Goal: Navigation & Orientation: Find specific page/section

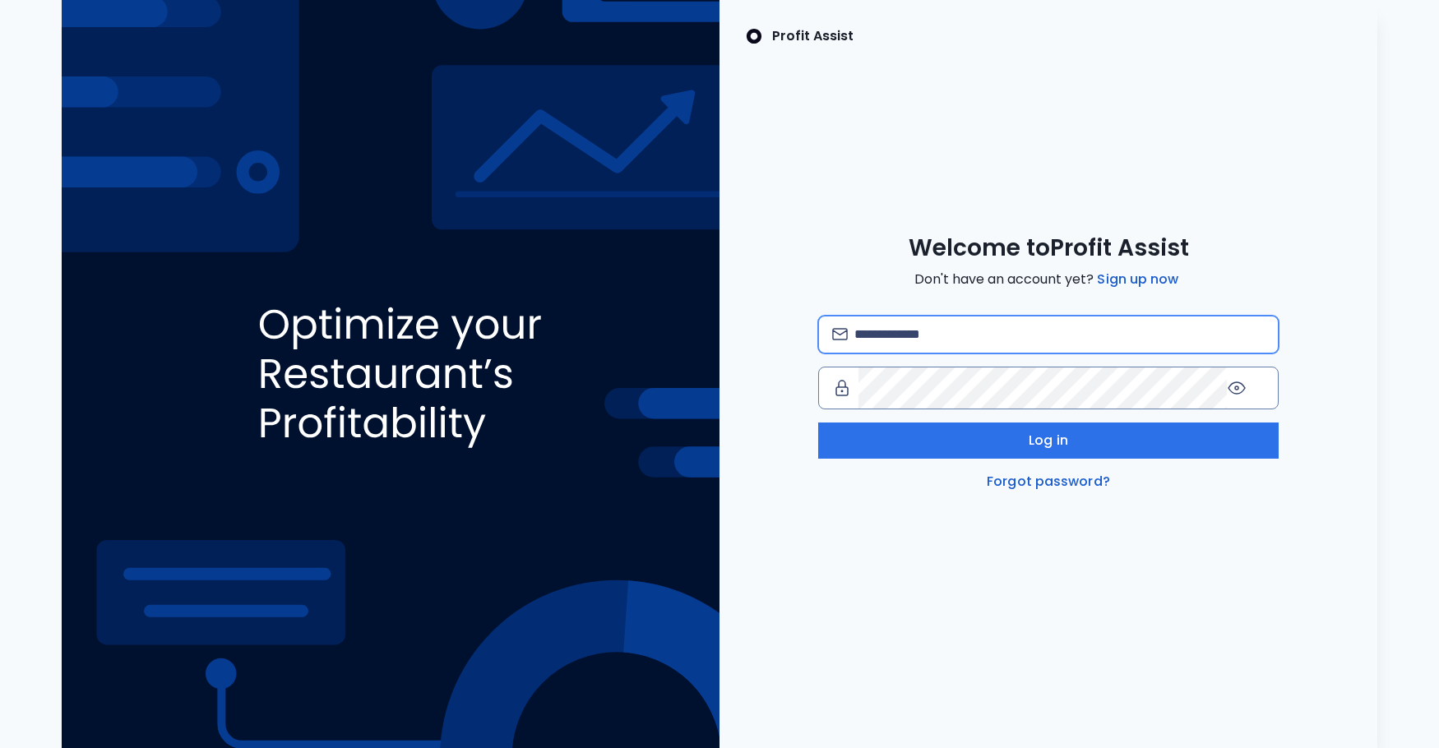
type input "**********"
click at [779, 362] on div "**********" at bounding box center [1048, 363] width 658 height 258
click at [917, 353] on input "**********" at bounding box center [1059, 335] width 410 height 36
click at [914, 289] on span "Don't have an account yet? Sign up now" at bounding box center [1047, 280] width 267 height 20
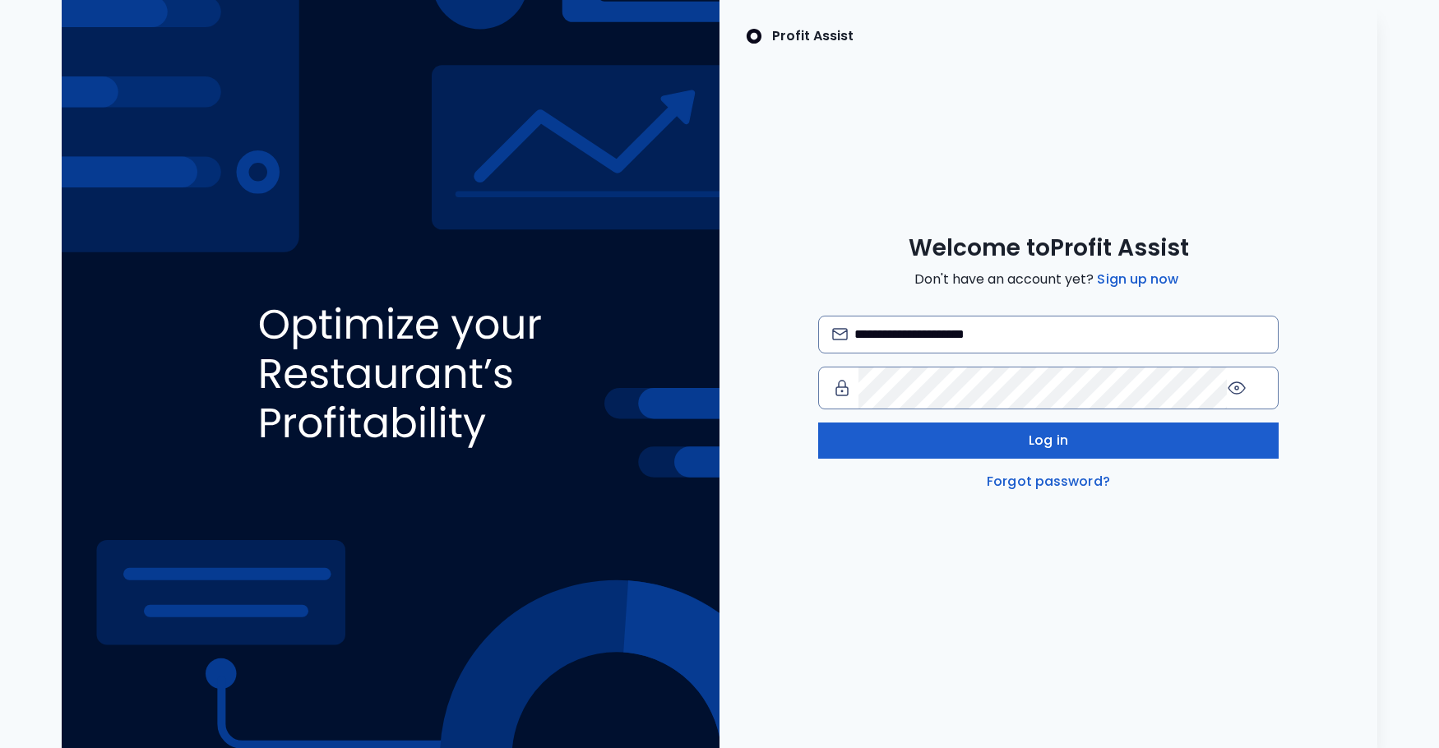
click at [980, 459] on button "Log in" at bounding box center [1048, 441] width 460 height 36
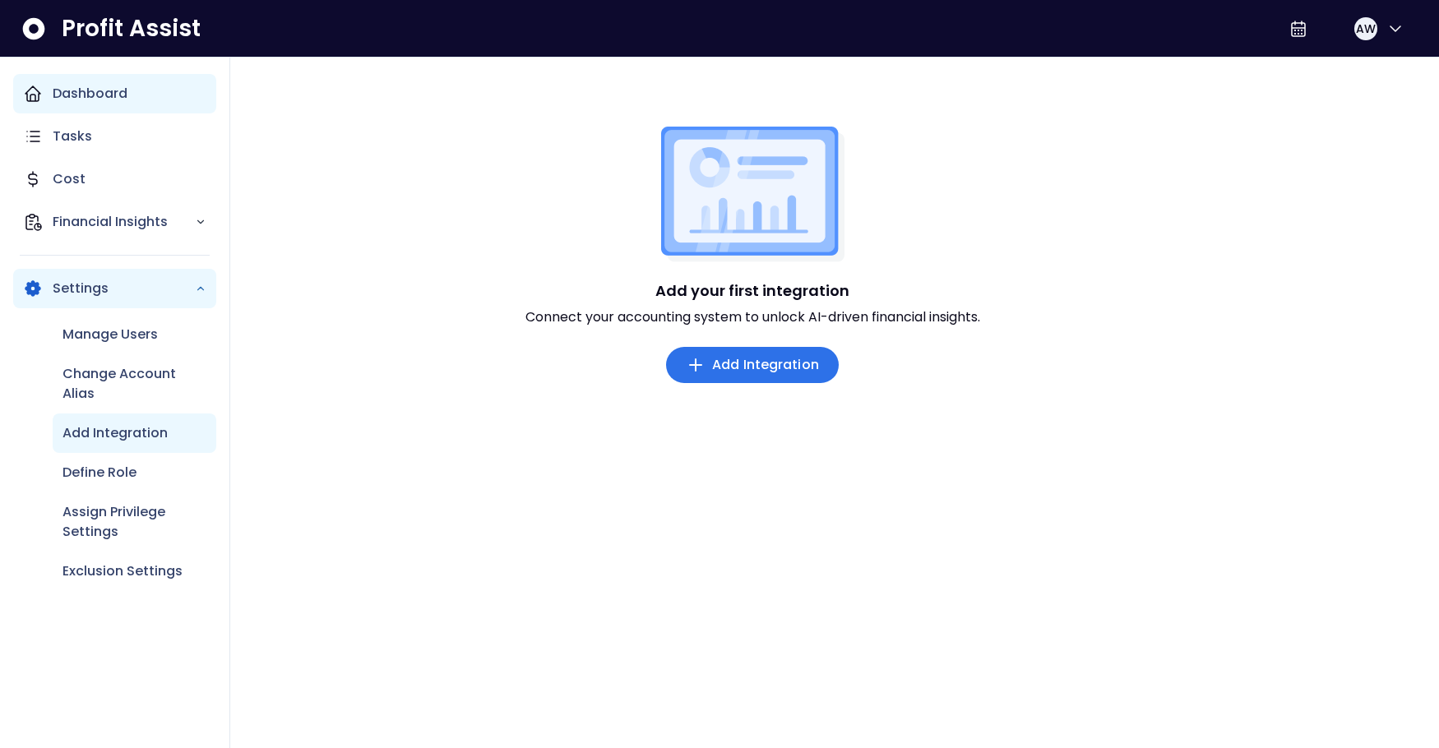
click at [86, 104] on p "Dashboard" at bounding box center [90, 94] width 75 height 20
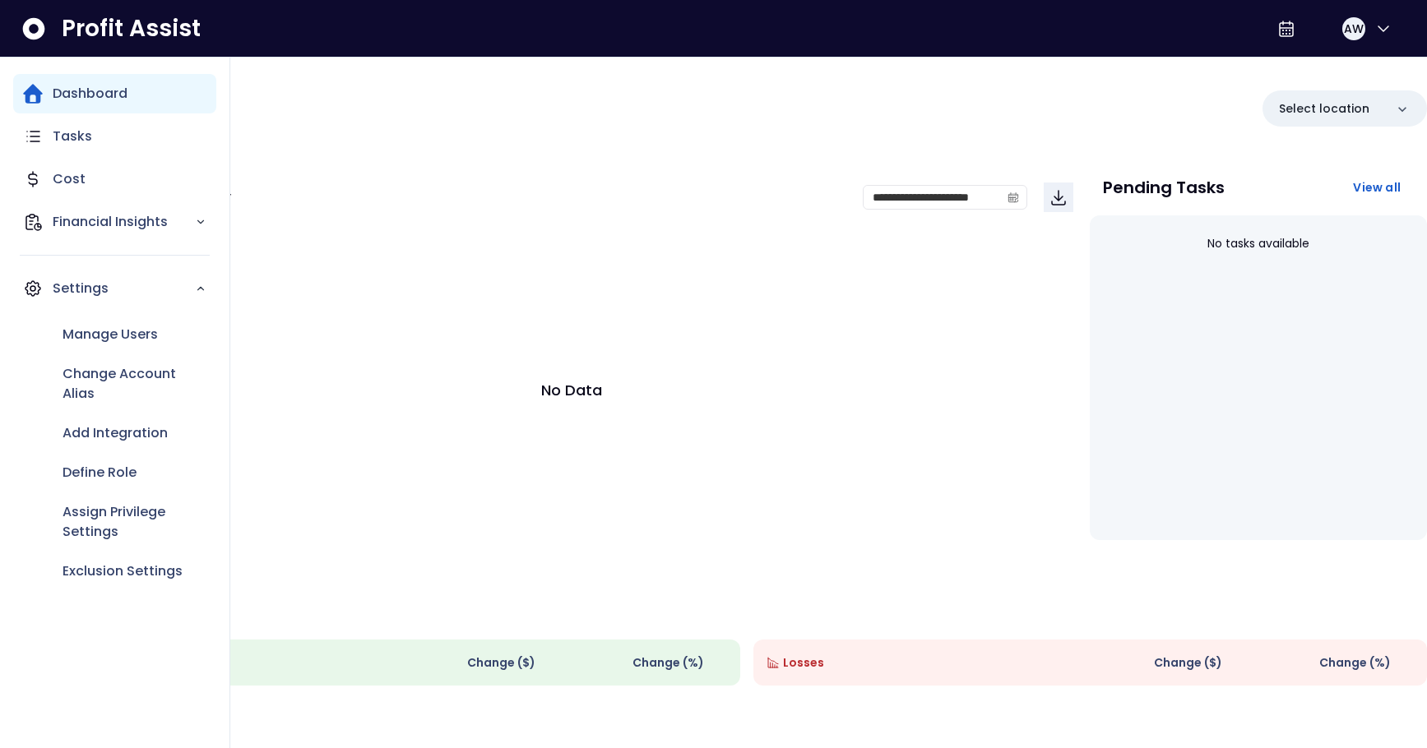
click at [90, 104] on p "Dashboard" at bounding box center [90, 94] width 75 height 20
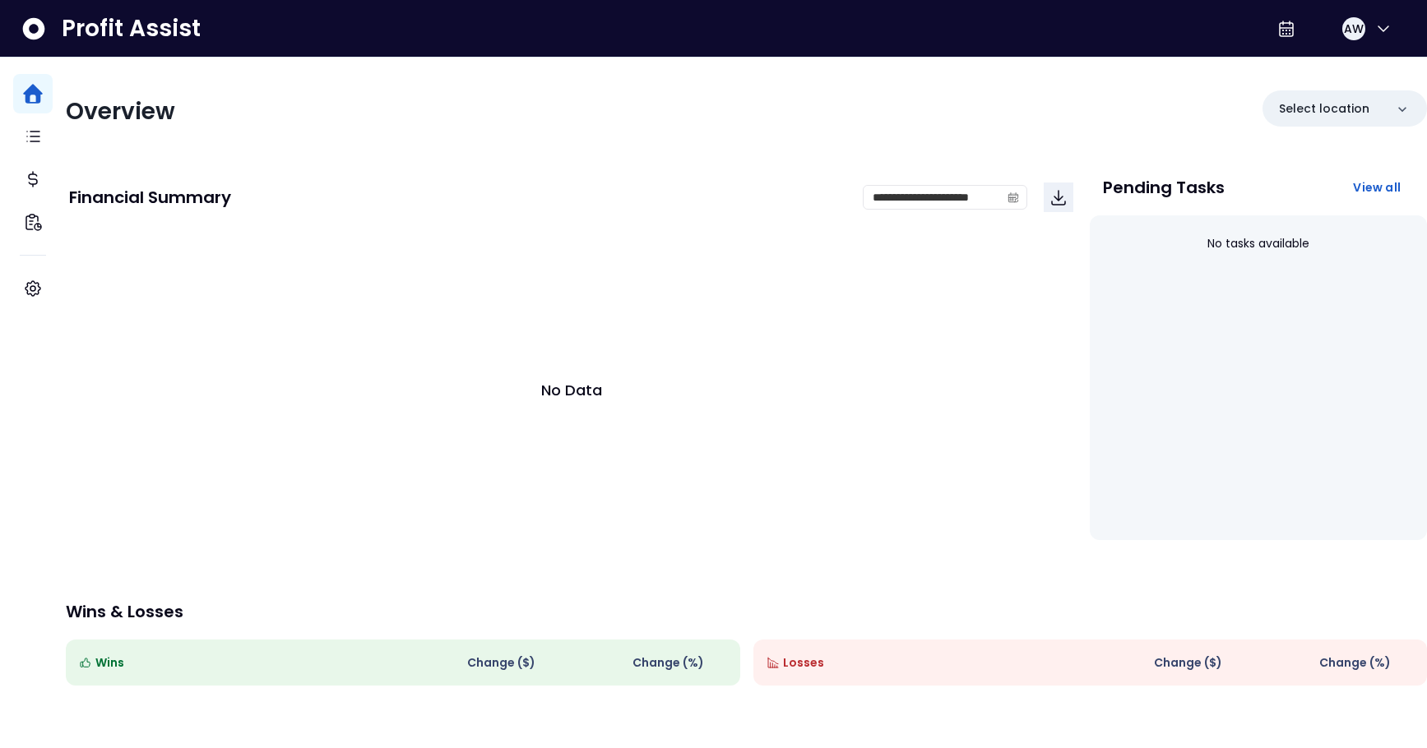
click at [672, 183] on div "**********" at bounding box center [746, 467] width 1361 height 819
click at [1344, 26] on span "AW" at bounding box center [1354, 29] width 20 height 16
drag, startPoint x: 757, startPoint y: 100, endPoint x: 189, endPoint y: 127, distance: 568.8
click at [756, 100] on div "Overview Select location" at bounding box center [746, 111] width 1361 height 43
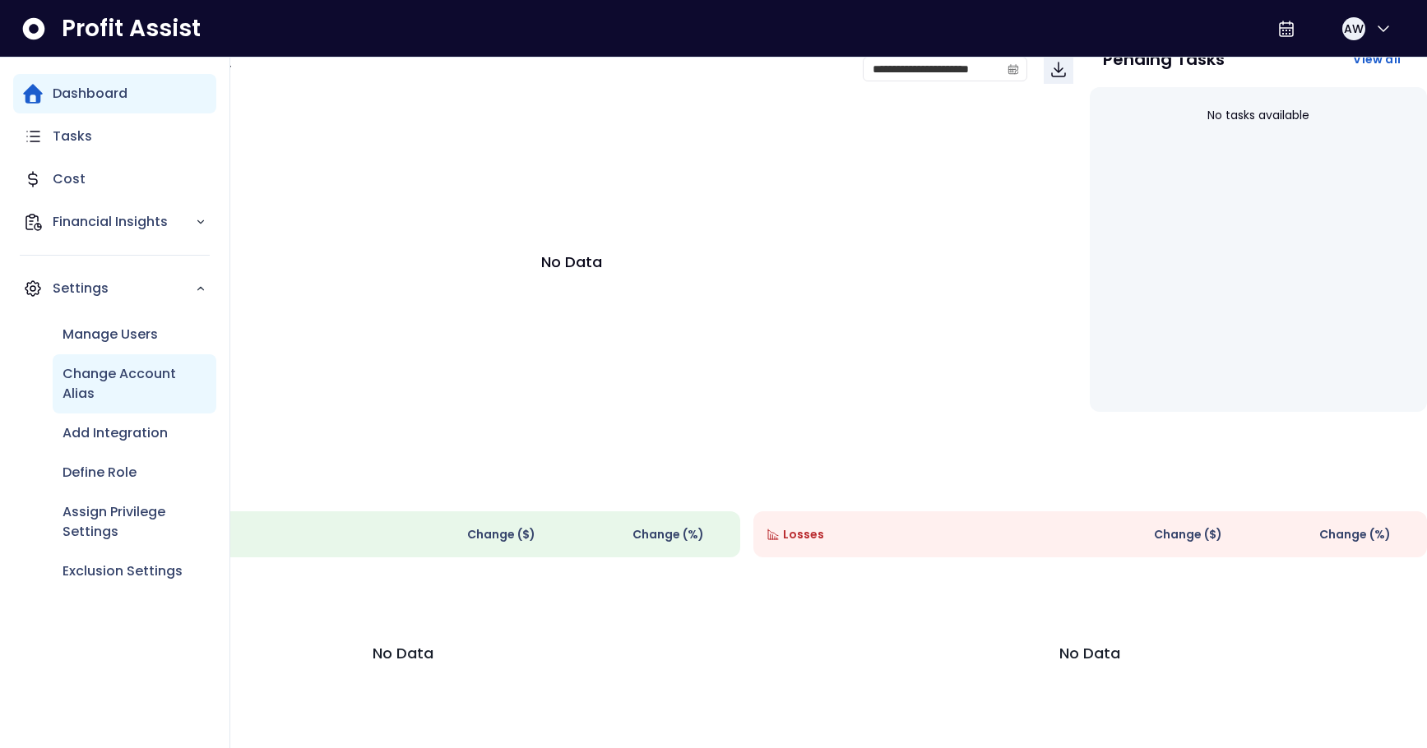
scroll to position [207, 0]
click at [113, 345] on p "Manage Users" at bounding box center [109, 335] width 95 height 20
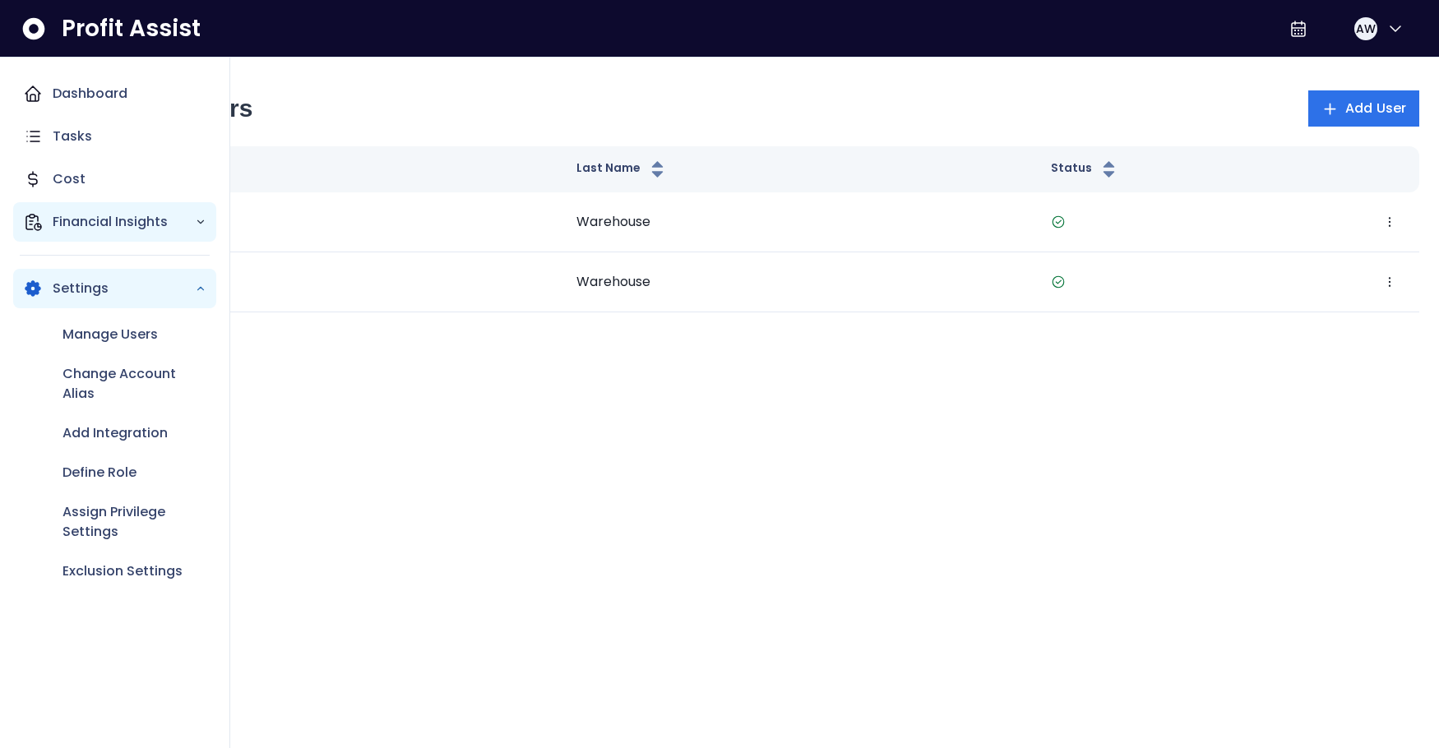
click at [85, 232] on p "Financial Insights" at bounding box center [124, 222] width 142 height 20
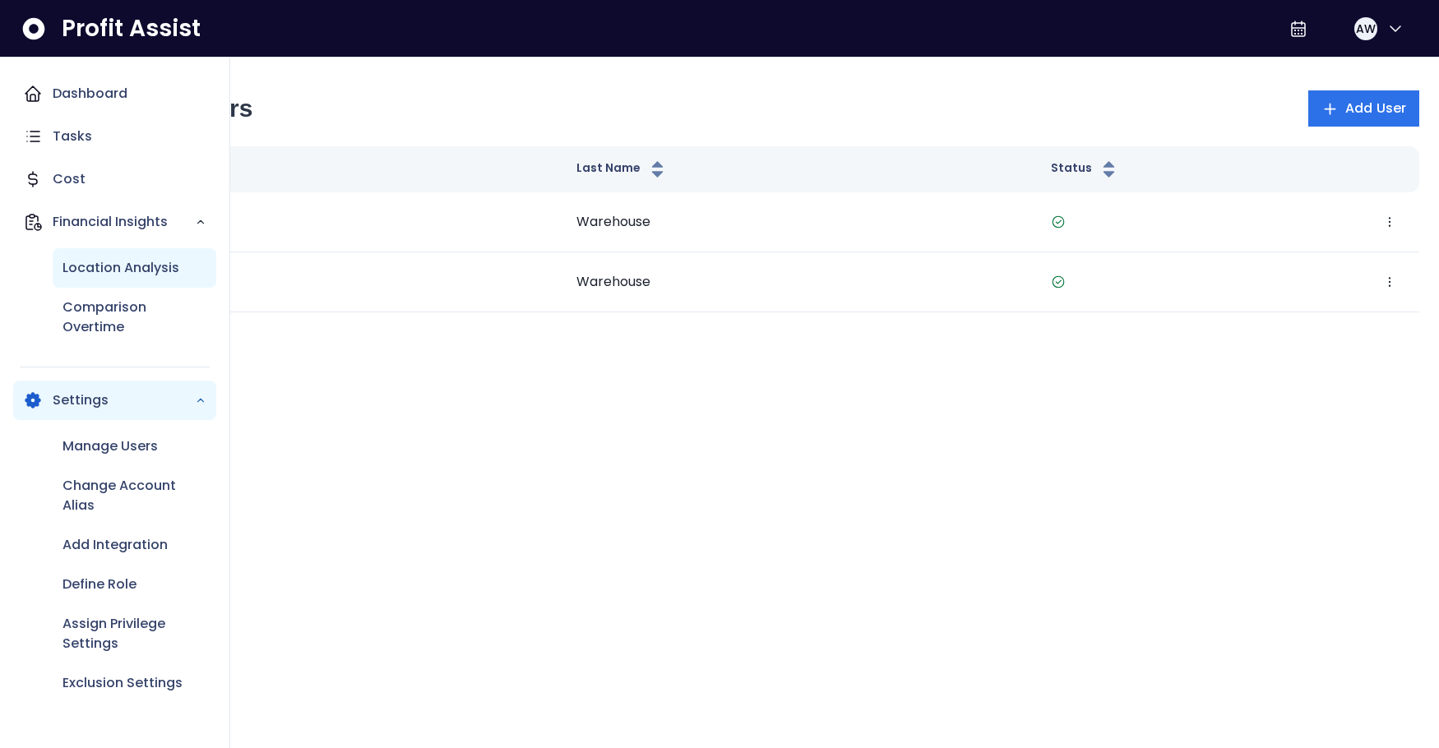
click at [101, 278] on p "Location Analysis" at bounding box center [120, 268] width 117 height 20
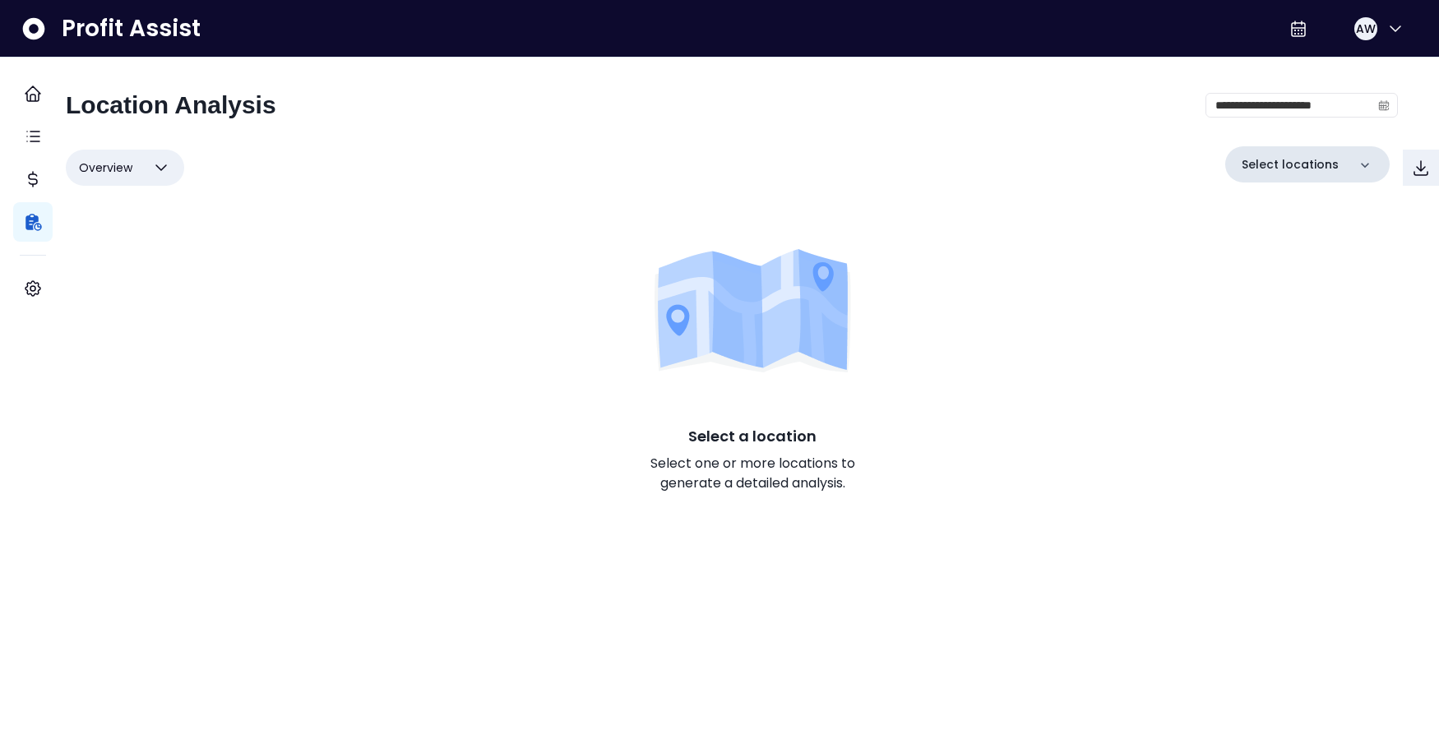
click at [1270, 183] on div "Select locations" at bounding box center [1307, 164] width 164 height 36
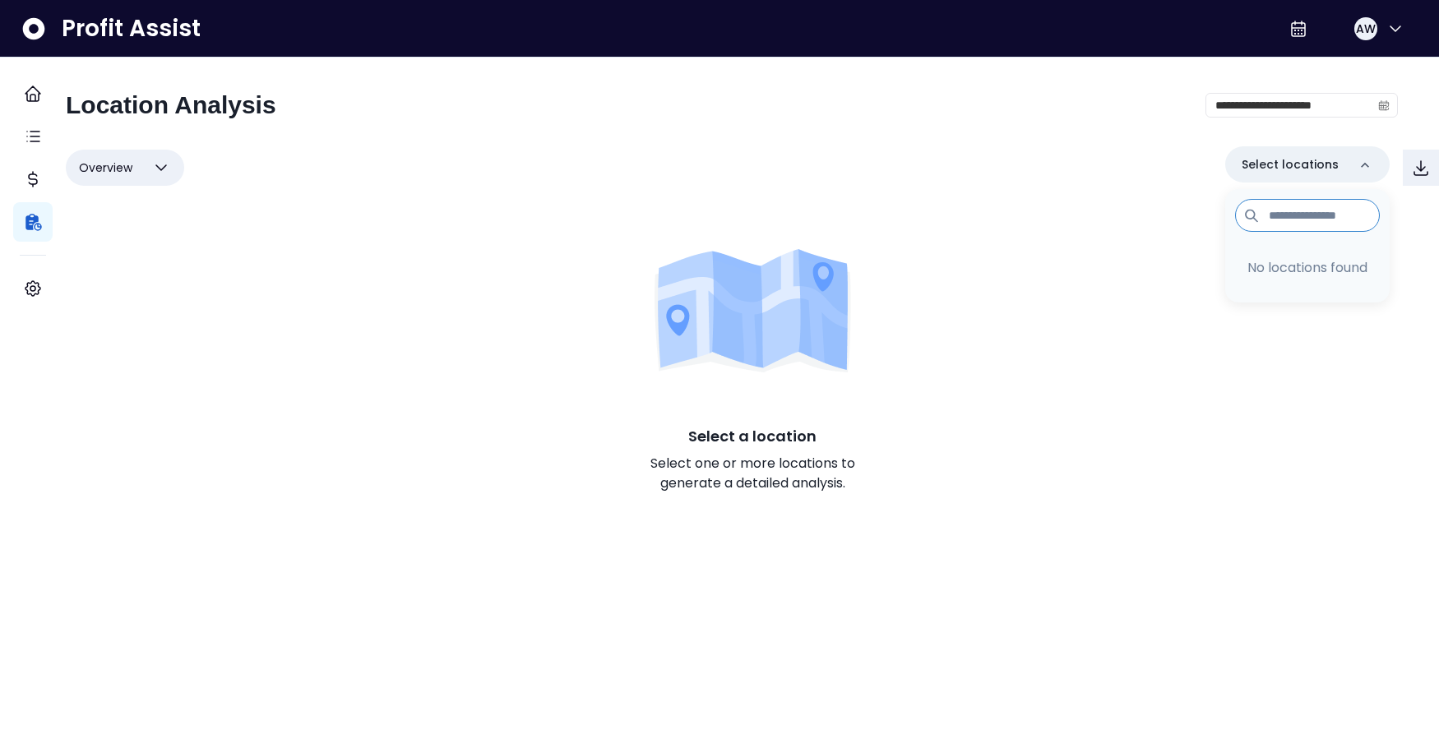
click at [1263, 278] on p "No locations found" at bounding box center [1307, 268] width 125 height 20
click at [841, 133] on div "**********" at bounding box center [732, 111] width 1332 height 43
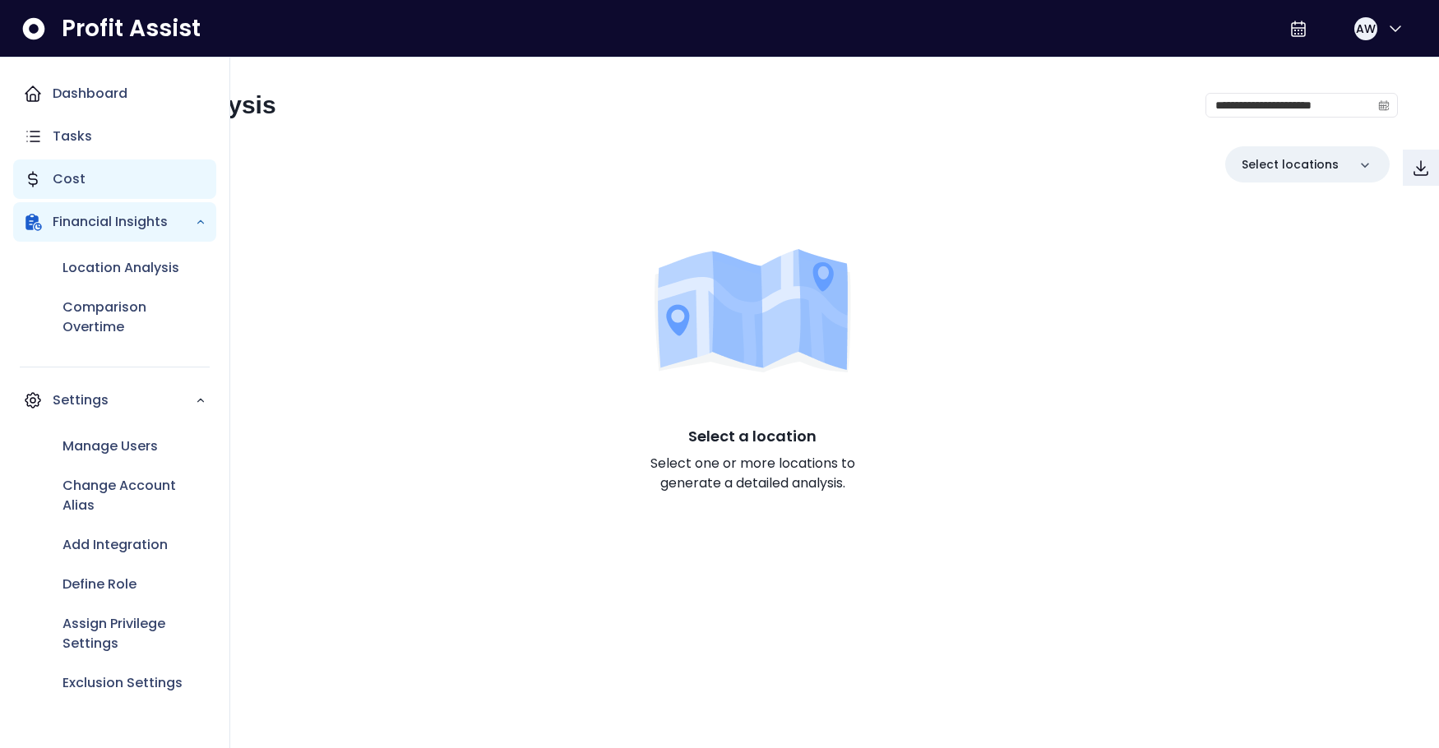
click at [78, 189] on p "Cost" at bounding box center [69, 179] width 33 height 20
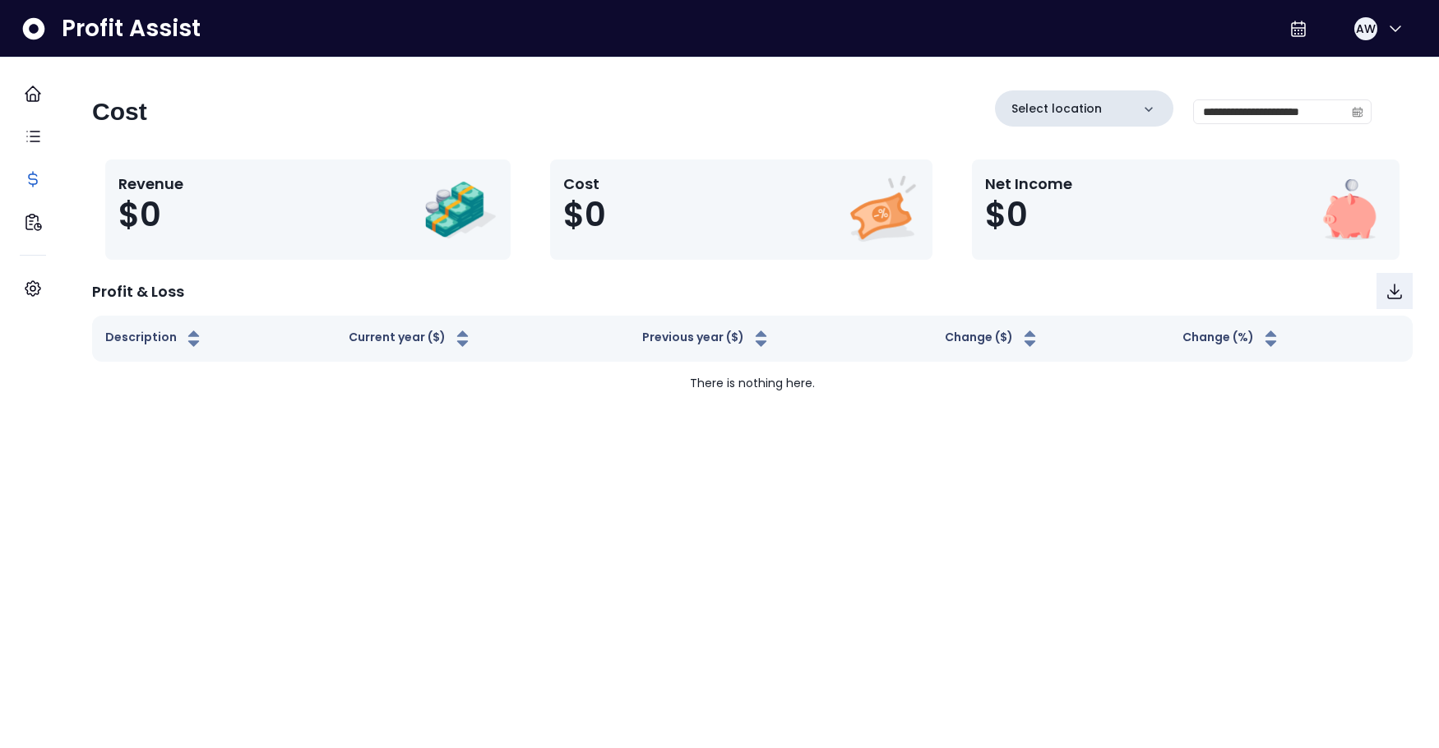
click at [1011, 115] on p "Select location" at bounding box center [1056, 108] width 90 height 17
click at [664, 102] on div "**********" at bounding box center [731, 118] width 1279 height 56
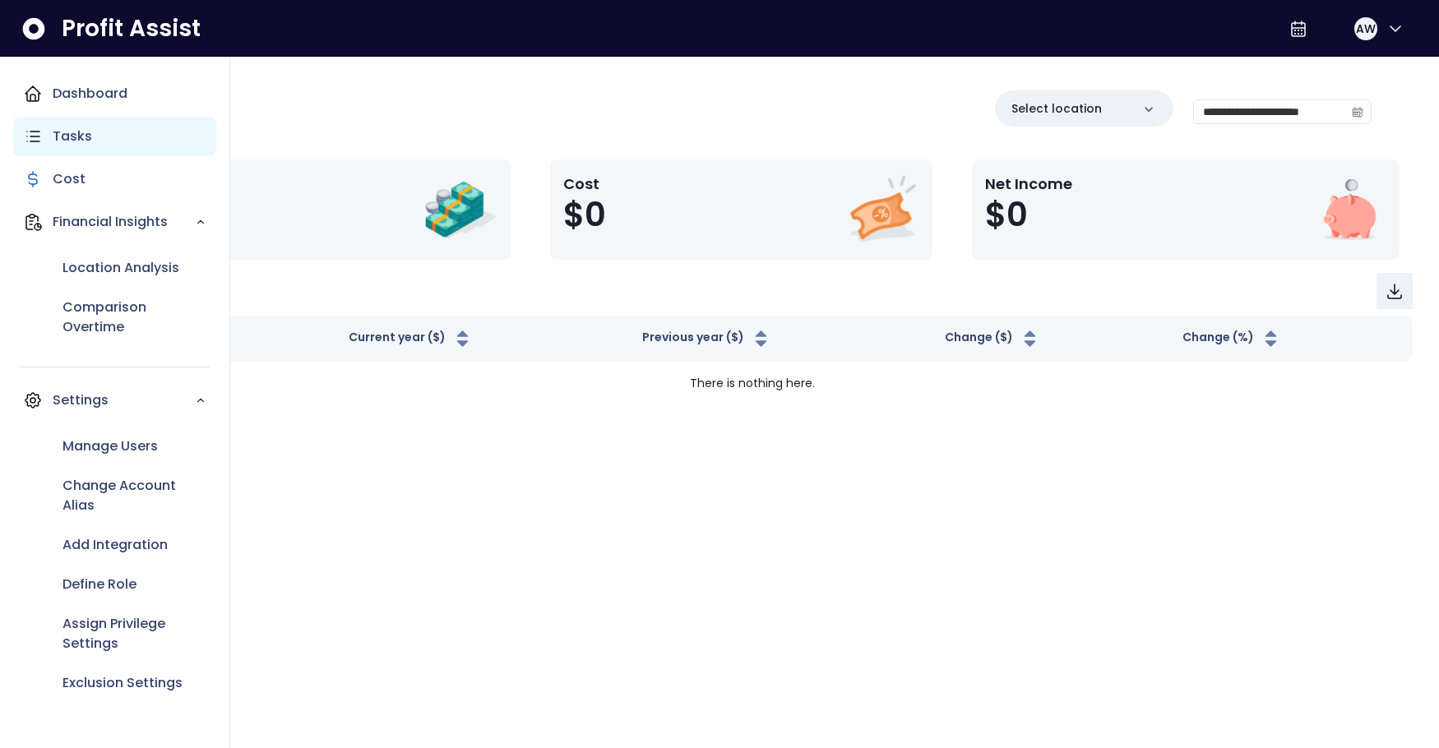
click at [43, 146] on icon "Main navigation" at bounding box center [33, 137] width 20 height 20
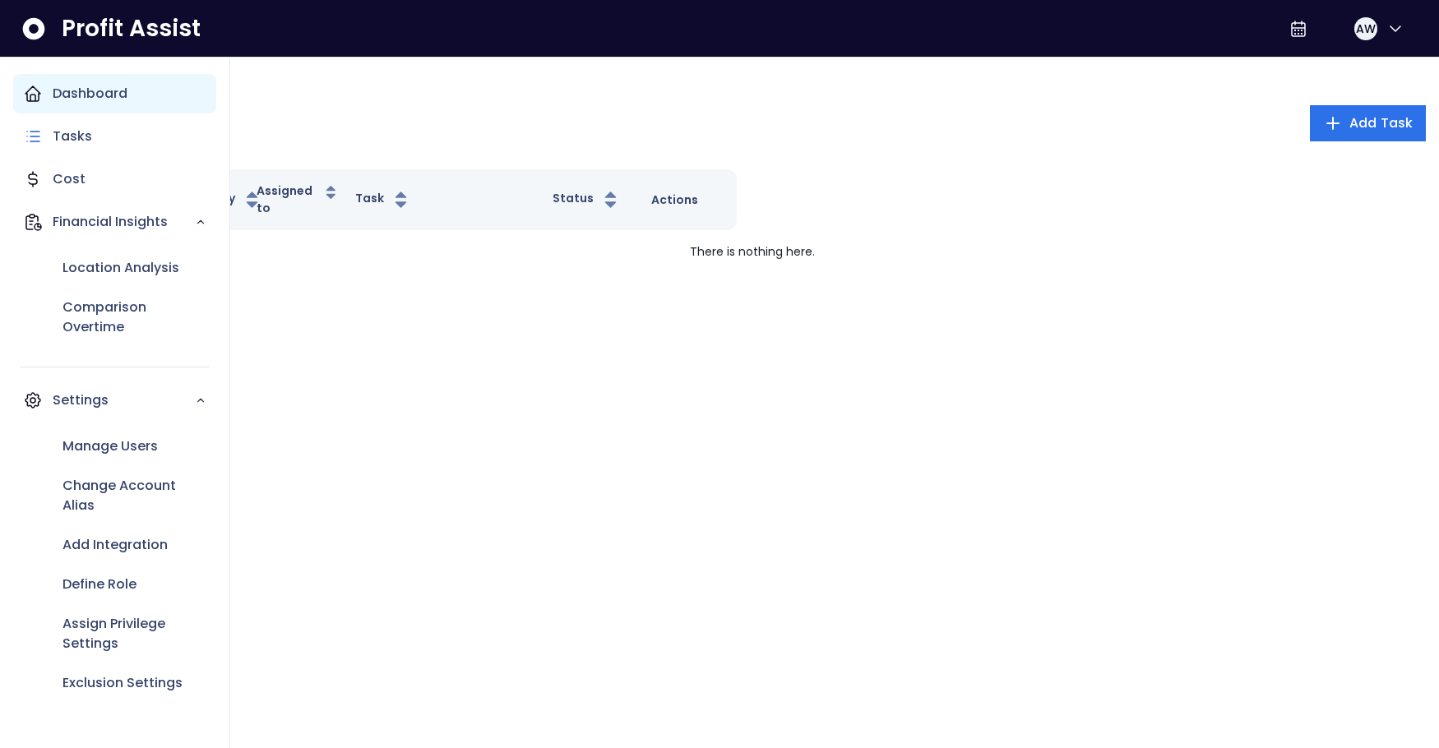
click at [85, 113] on div "Dashboard" at bounding box center [114, 93] width 203 height 39
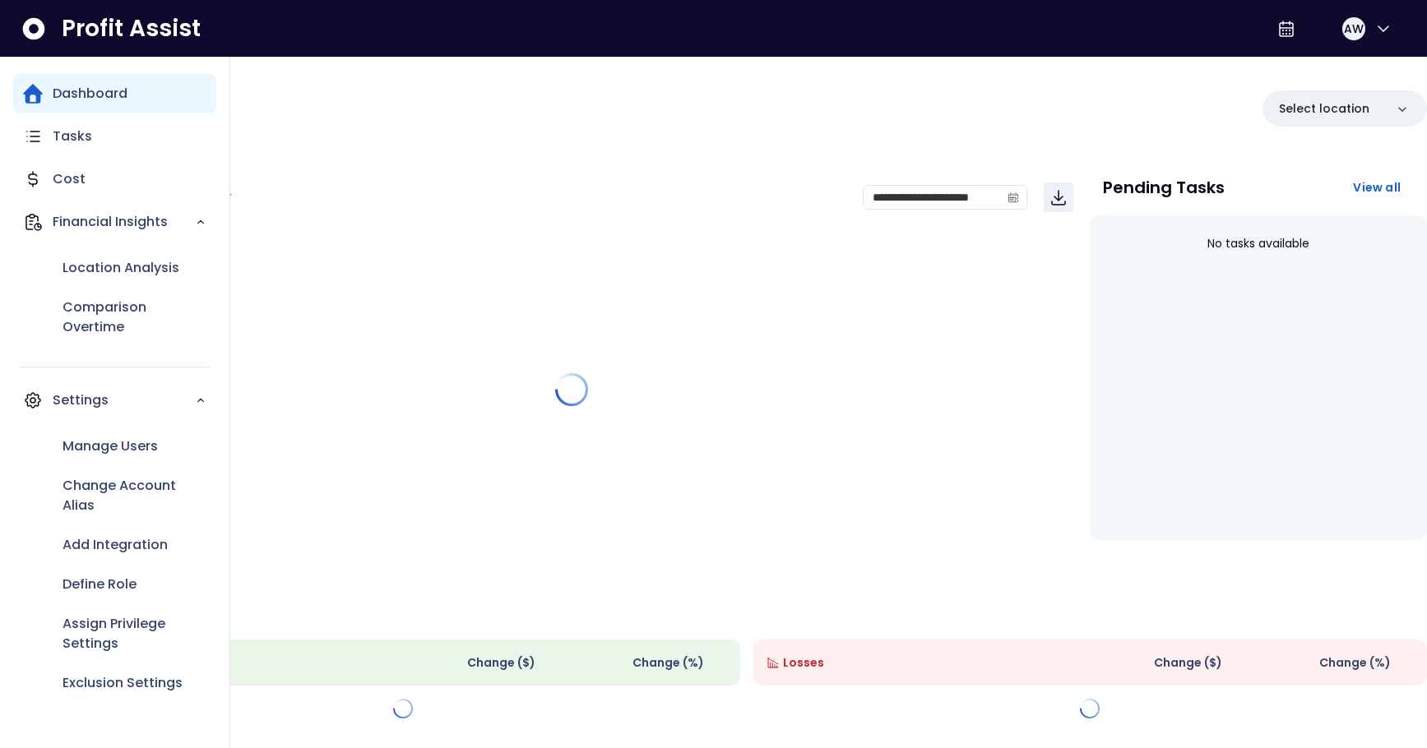
click at [89, 93] on p "Dashboard" at bounding box center [90, 94] width 75 height 20
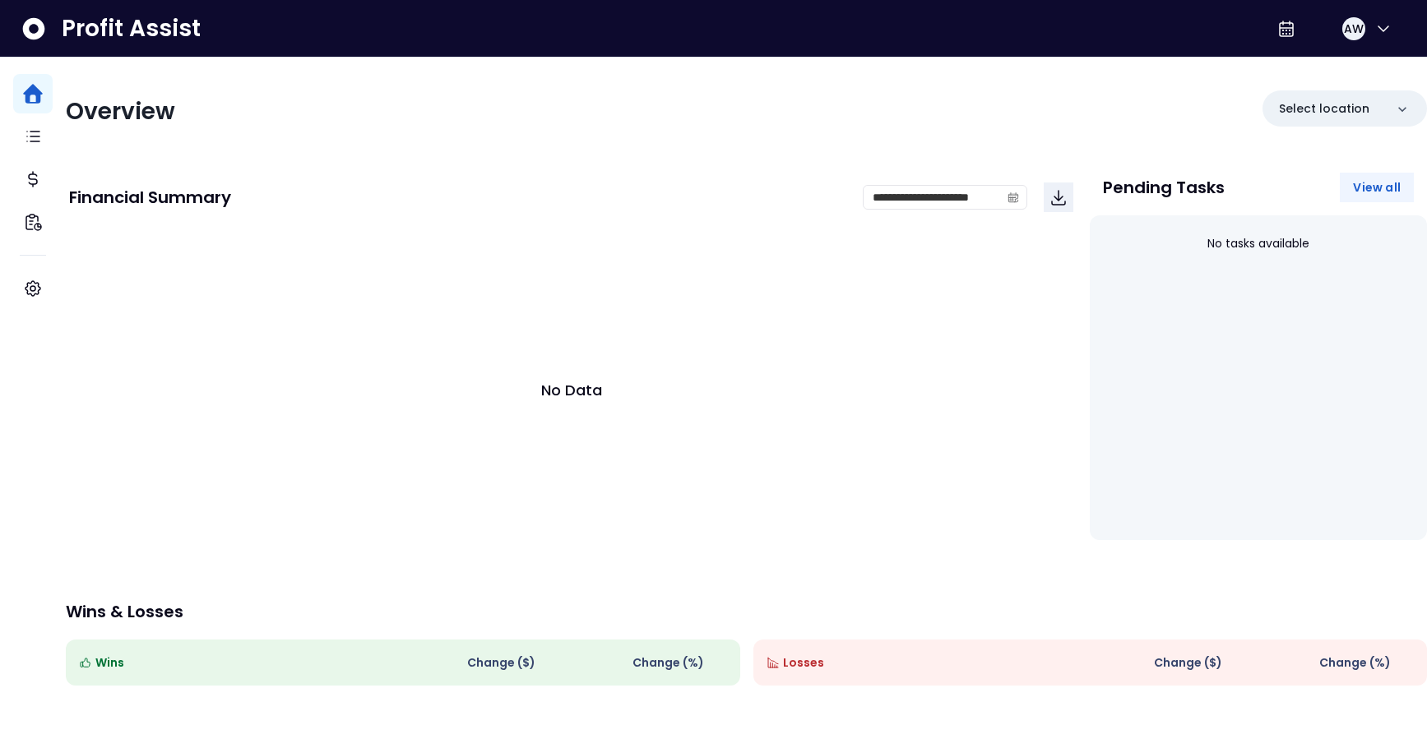
click at [1358, 196] on span "View all" at bounding box center [1377, 187] width 48 height 16
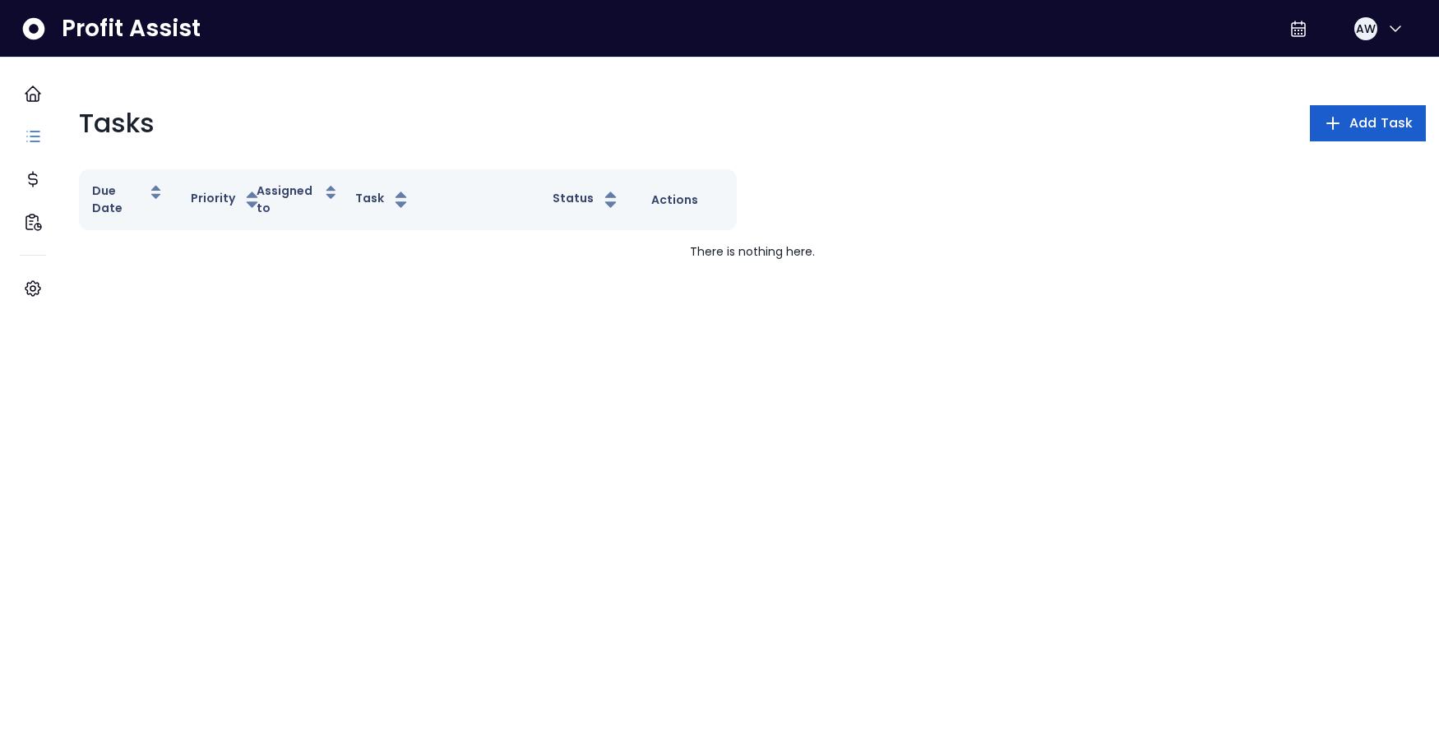
click at [1323, 133] on icon "button" at bounding box center [1333, 123] width 20 height 20
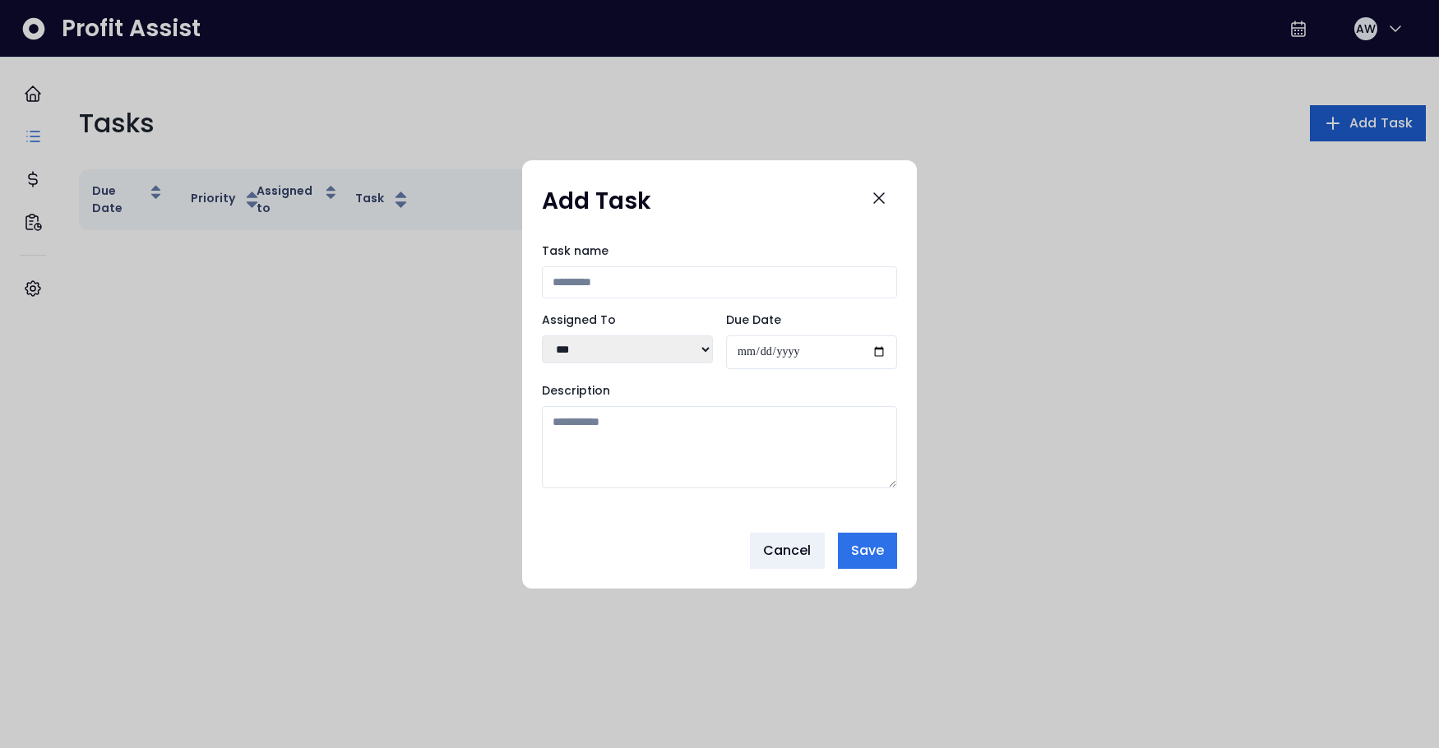
click at [574, 343] on select "*** ***" at bounding box center [627, 349] width 171 height 28
click at [884, 193] on icon "Close" at bounding box center [879, 198] width 10 height 10
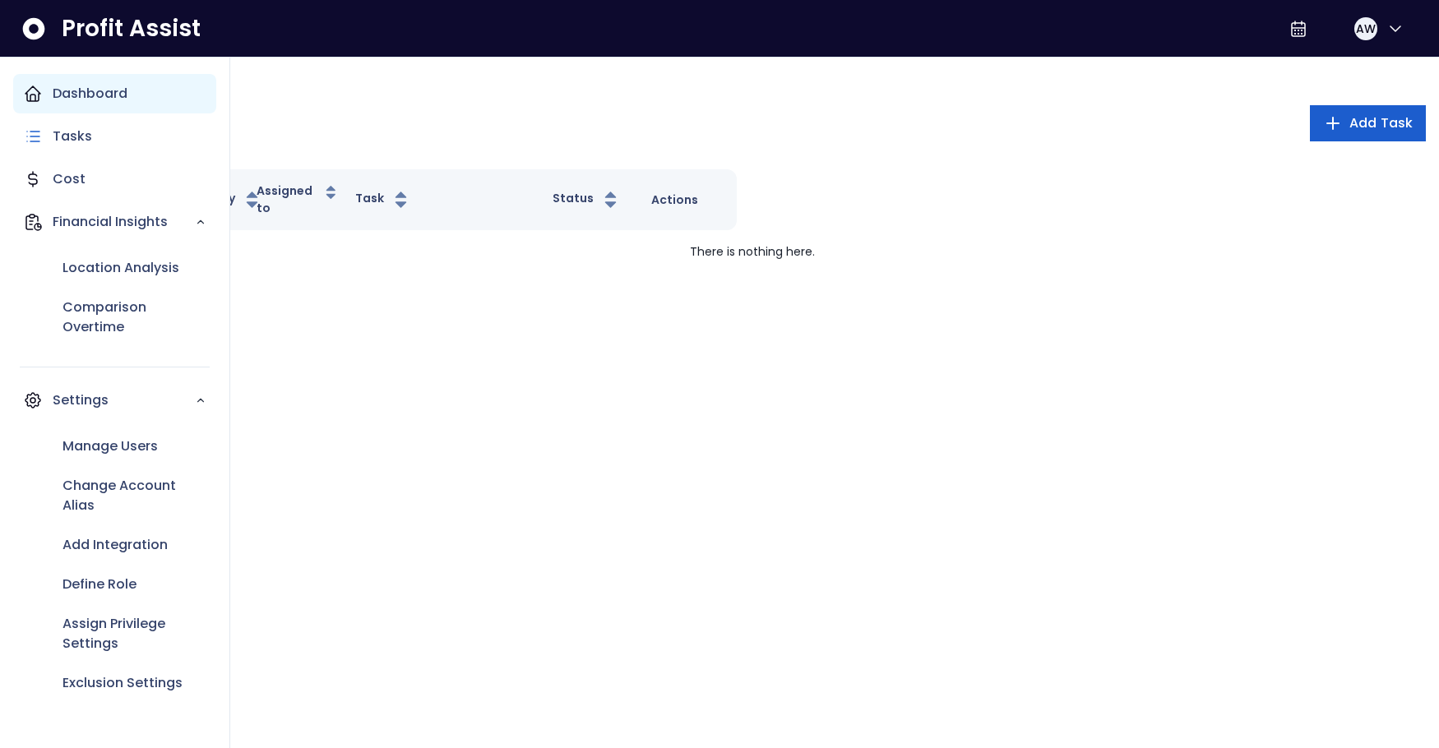
click at [98, 113] on div "Dashboard" at bounding box center [114, 93] width 203 height 39
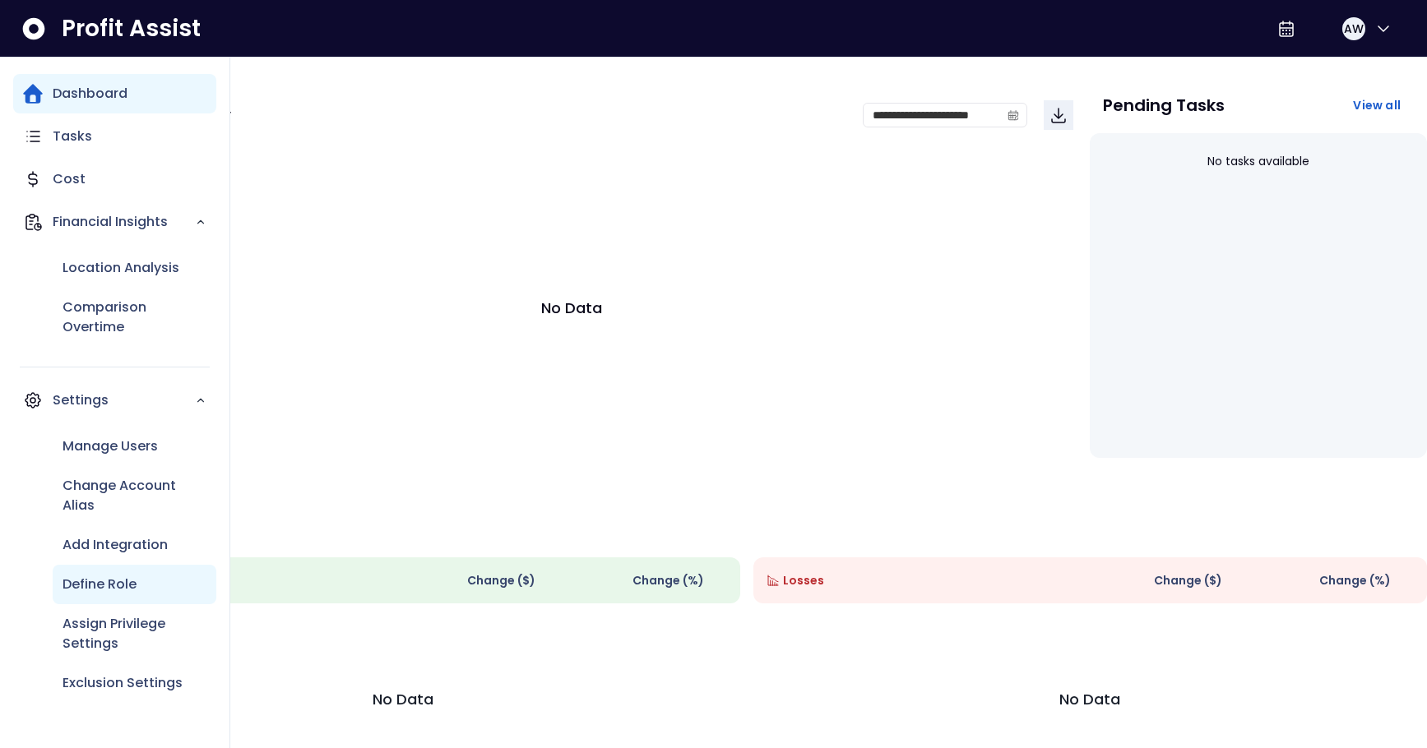
scroll to position [90, 0]
click at [145, 493] on p "Change Account Alias" at bounding box center [134, 495] width 144 height 39
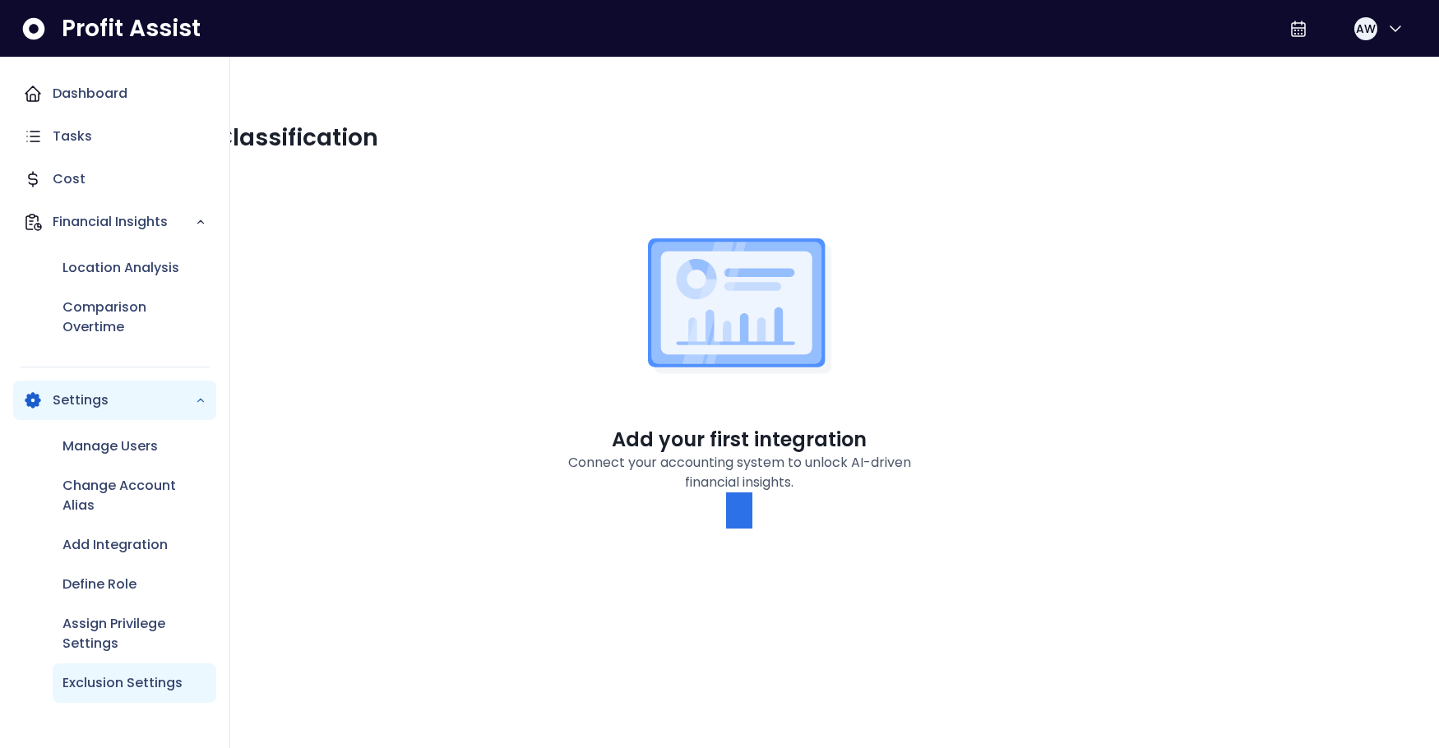
click at [105, 691] on p "Exclusion Settings" at bounding box center [122, 683] width 120 height 20
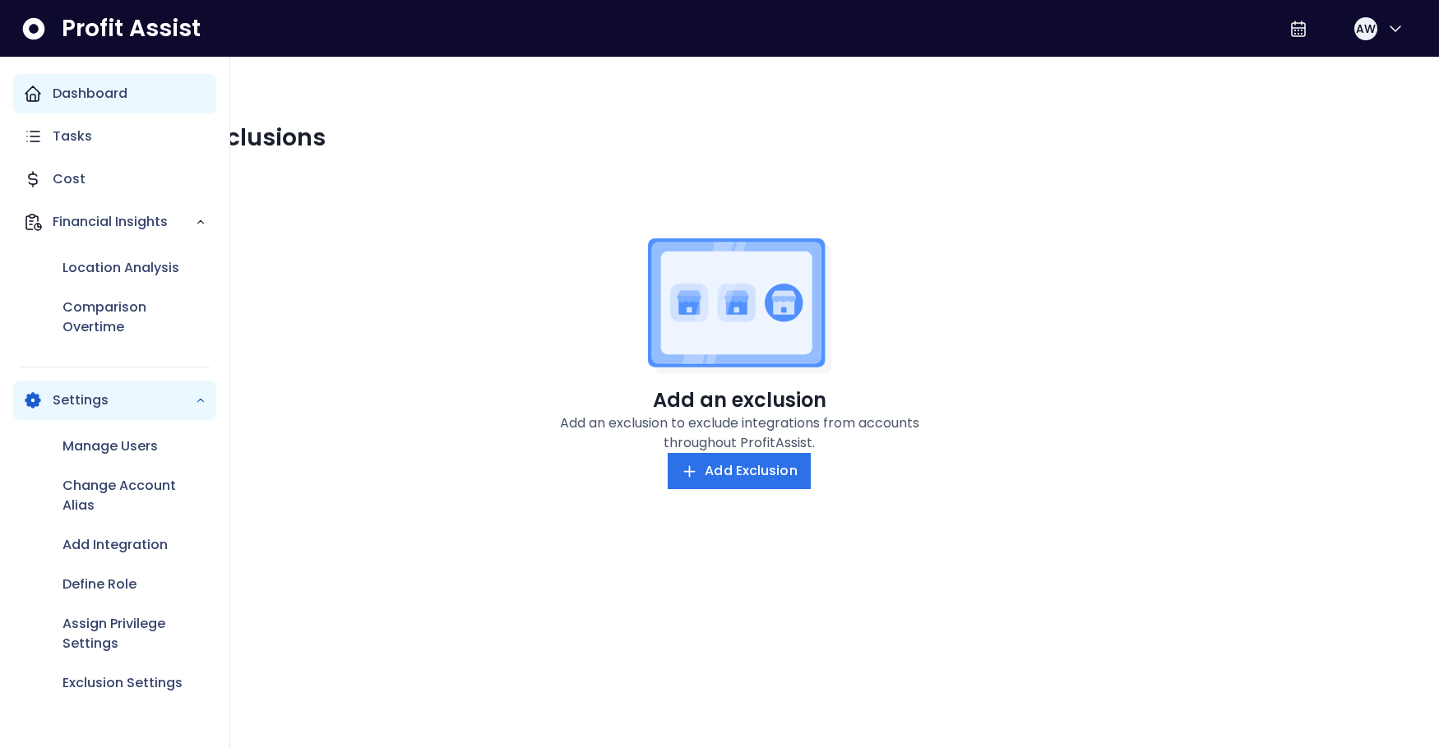
click at [98, 104] on p "Dashboard" at bounding box center [90, 94] width 75 height 20
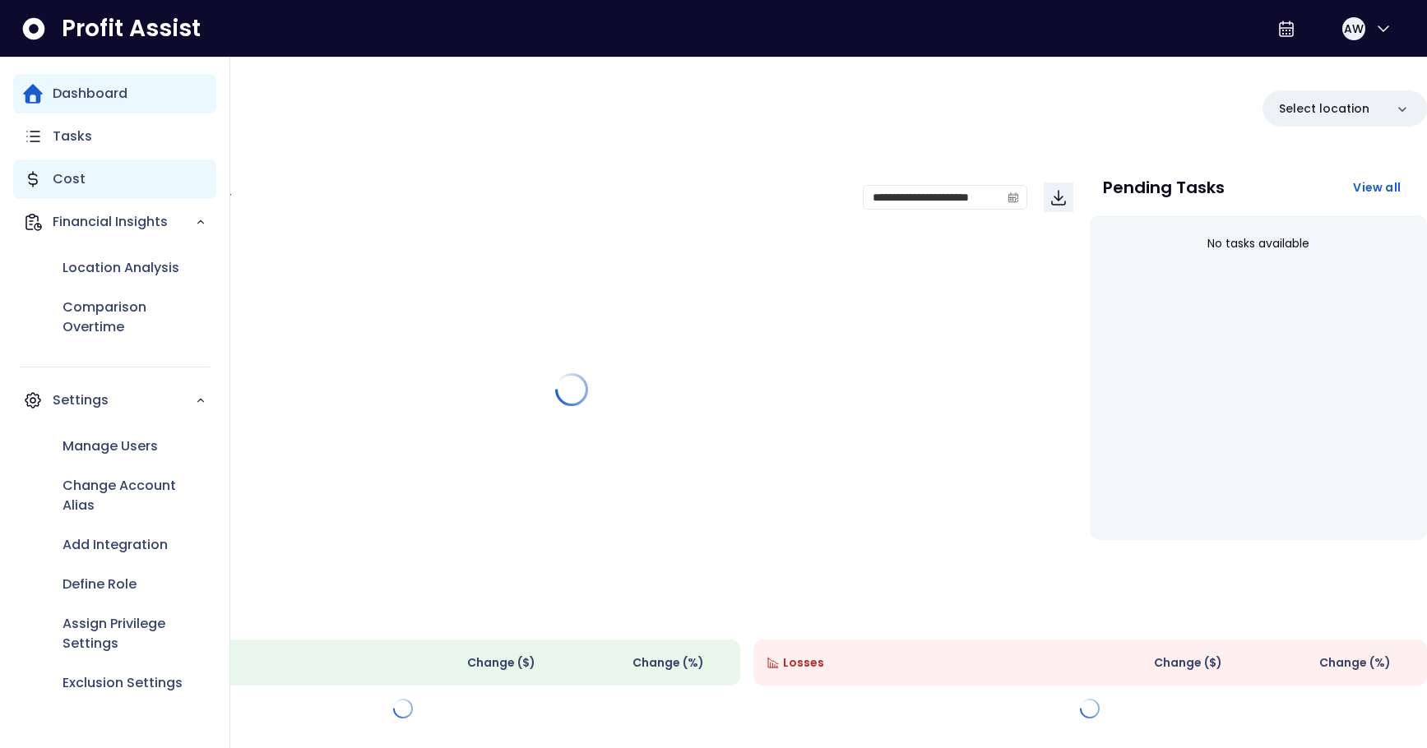
click at [86, 189] on p "Cost" at bounding box center [69, 179] width 33 height 20
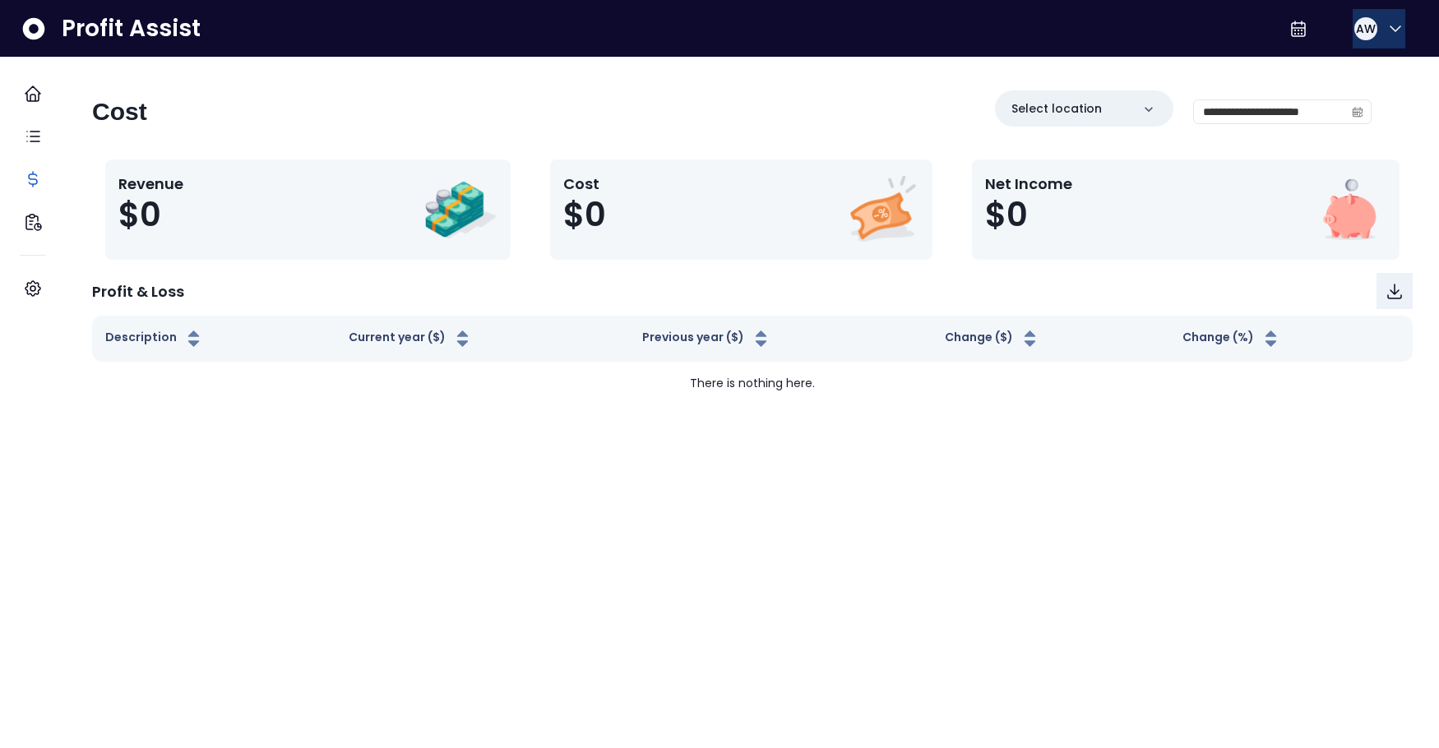
click at [1356, 37] on span "AW" at bounding box center [1366, 29] width 20 height 16
click at [729, 122] on div "**********" at bounding box center [731, 118] width 1279 height 56
click at [646, 43] on div "Profit Assist AW" at bounding box center [719, 29] width 1439 height 58
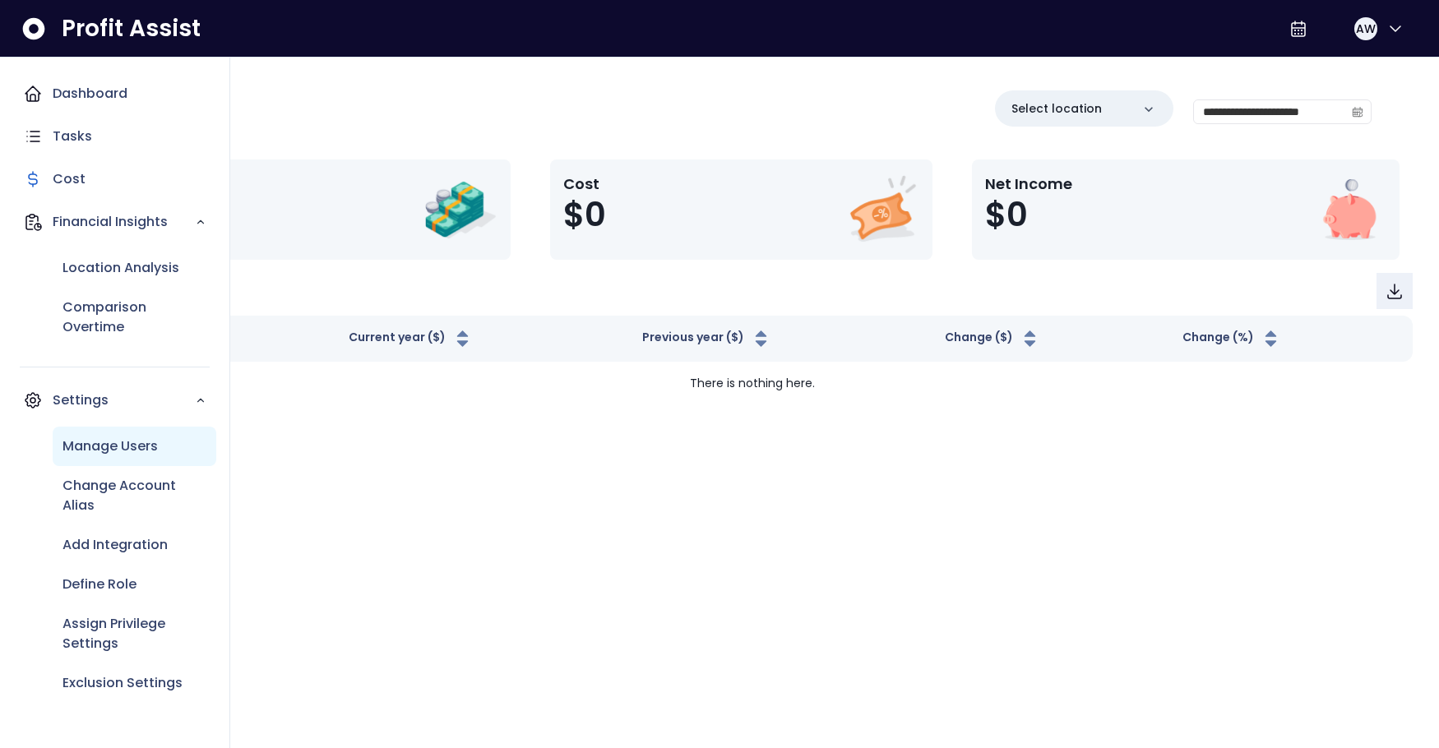
click at [104, 456] on p "Manage Users" at bounding box center [109, 447] width 95 height 20
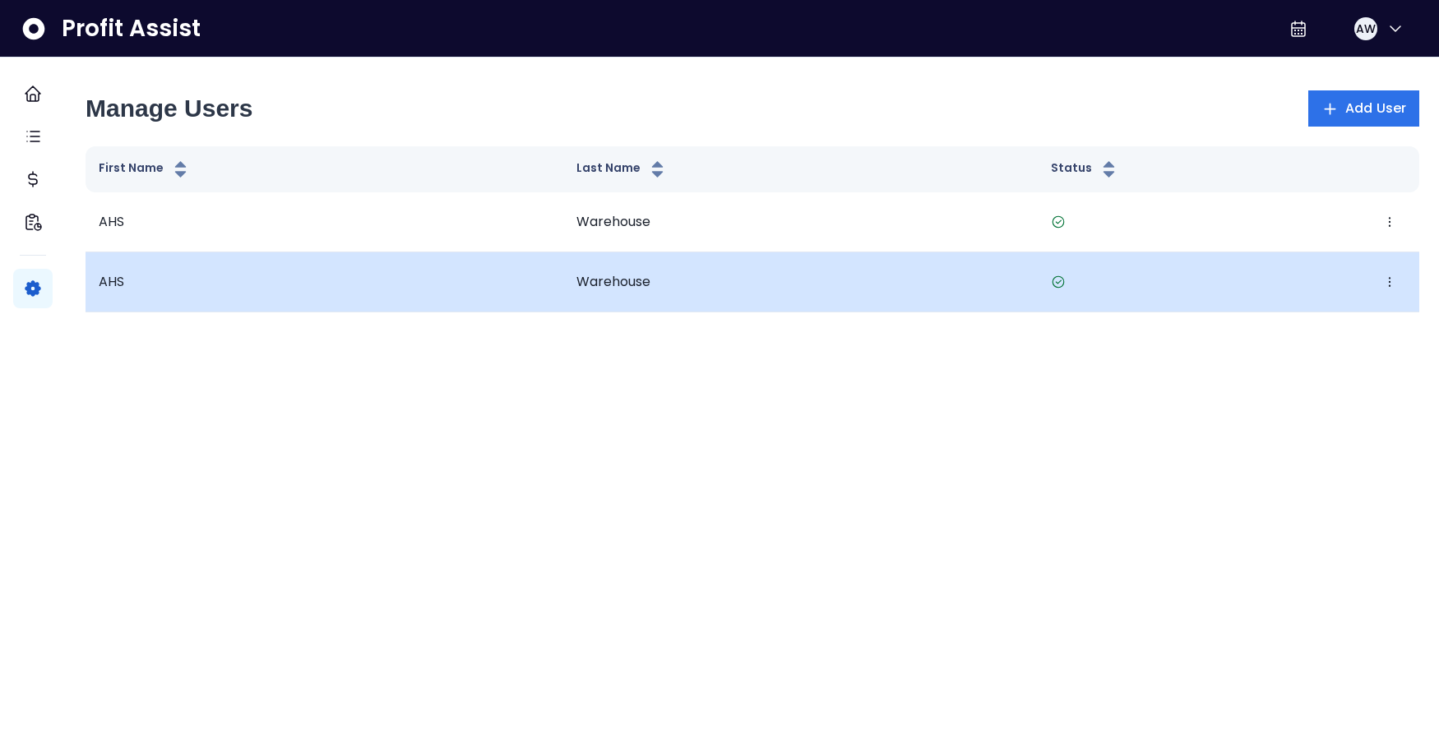
click at [574, 312] on td "Warehouse" at bounding box center [800, 282] width 474 height 60
click at [1383, 289] on icon "button" at bounding box center [1389, 281] width 13 height 13
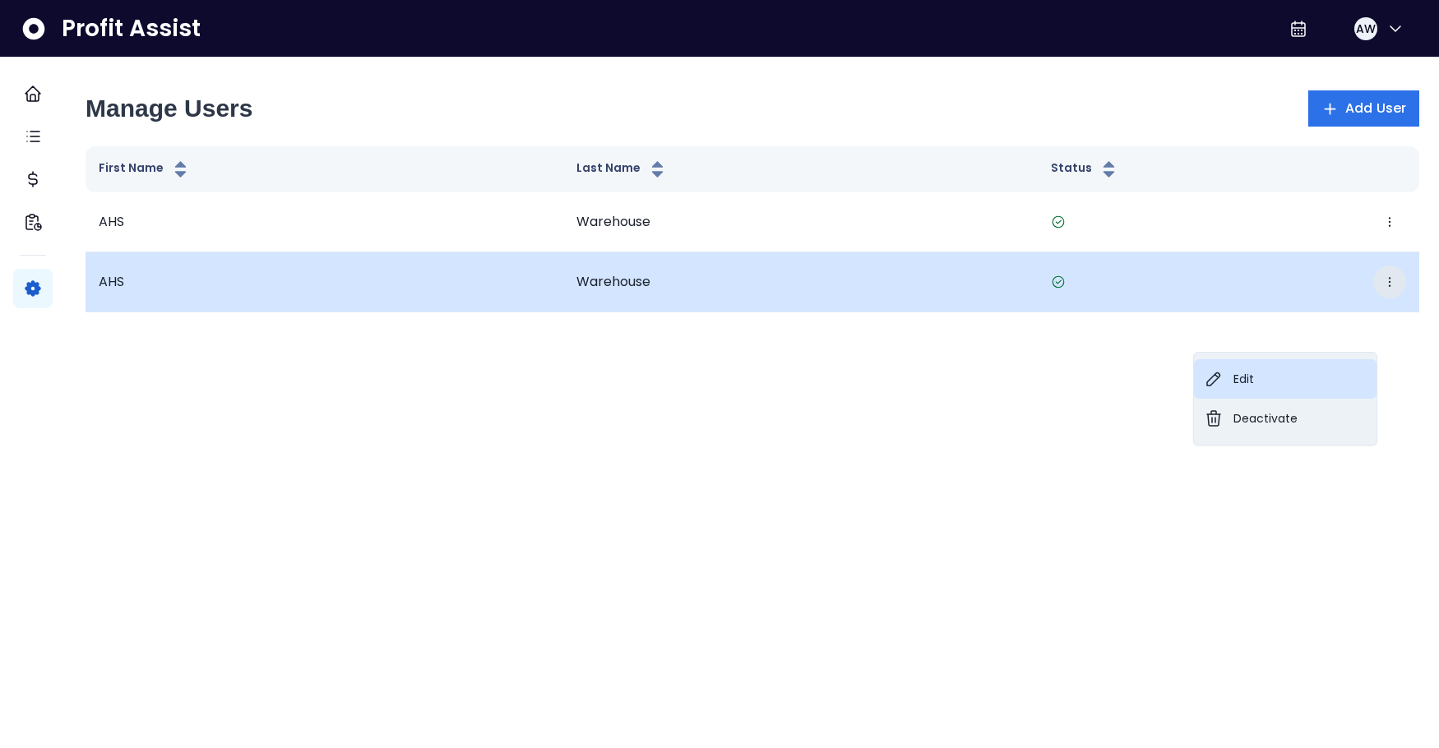
click at [1246, 380] on button "Edit" at bounding box center [1285, 378] width 183 height 39
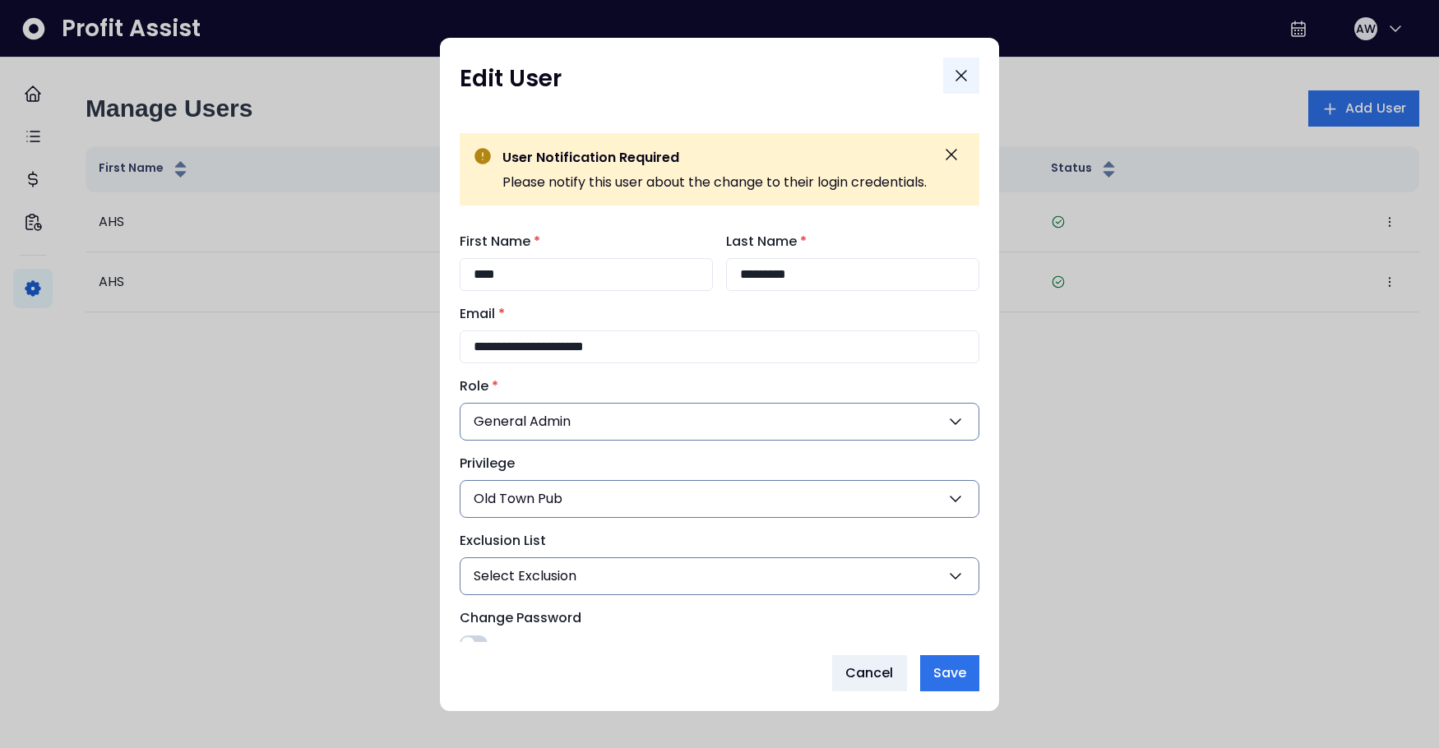
click at [965, 79] on icon "Close" at bounding box center [961, 76] width 20 height 20
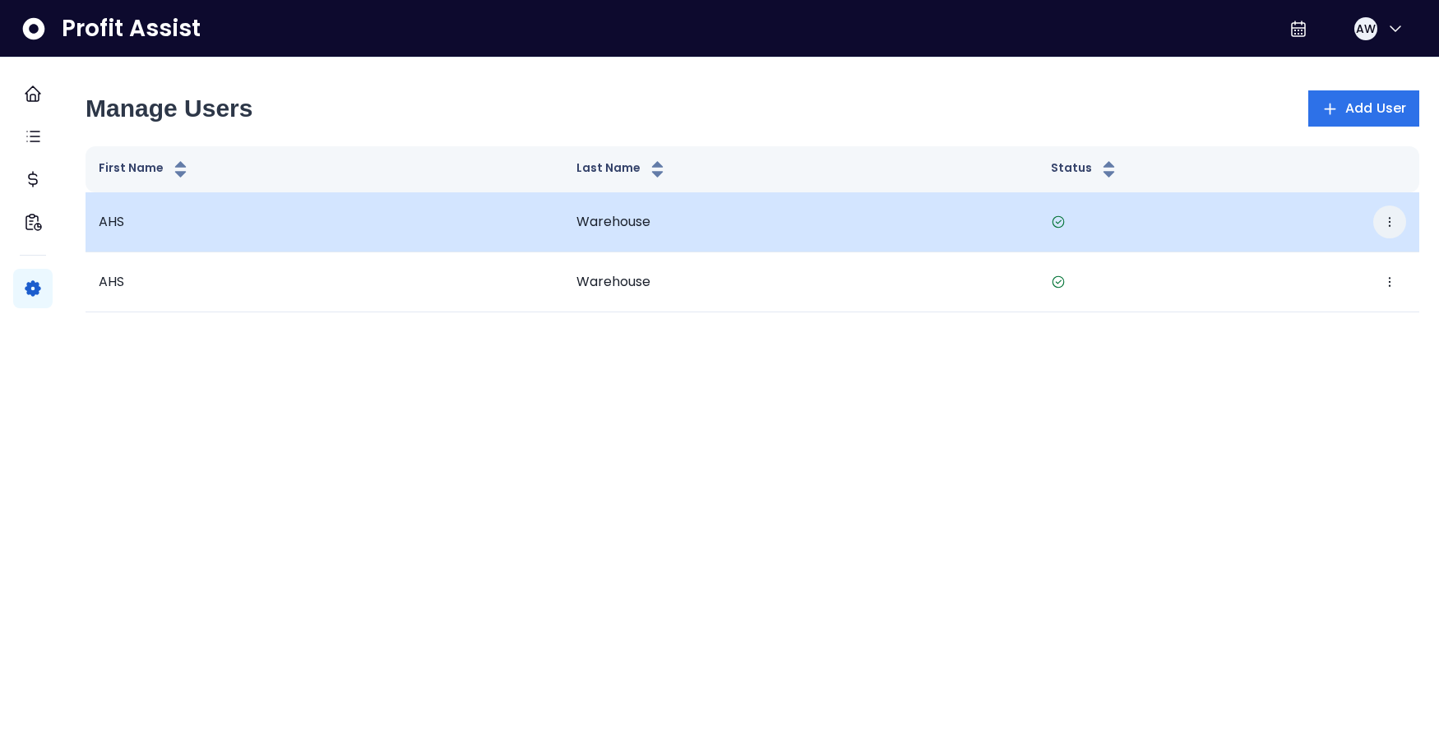
click at [1383, 229] on icon "button" at bounding box center [1389, 221] width 13 height 13
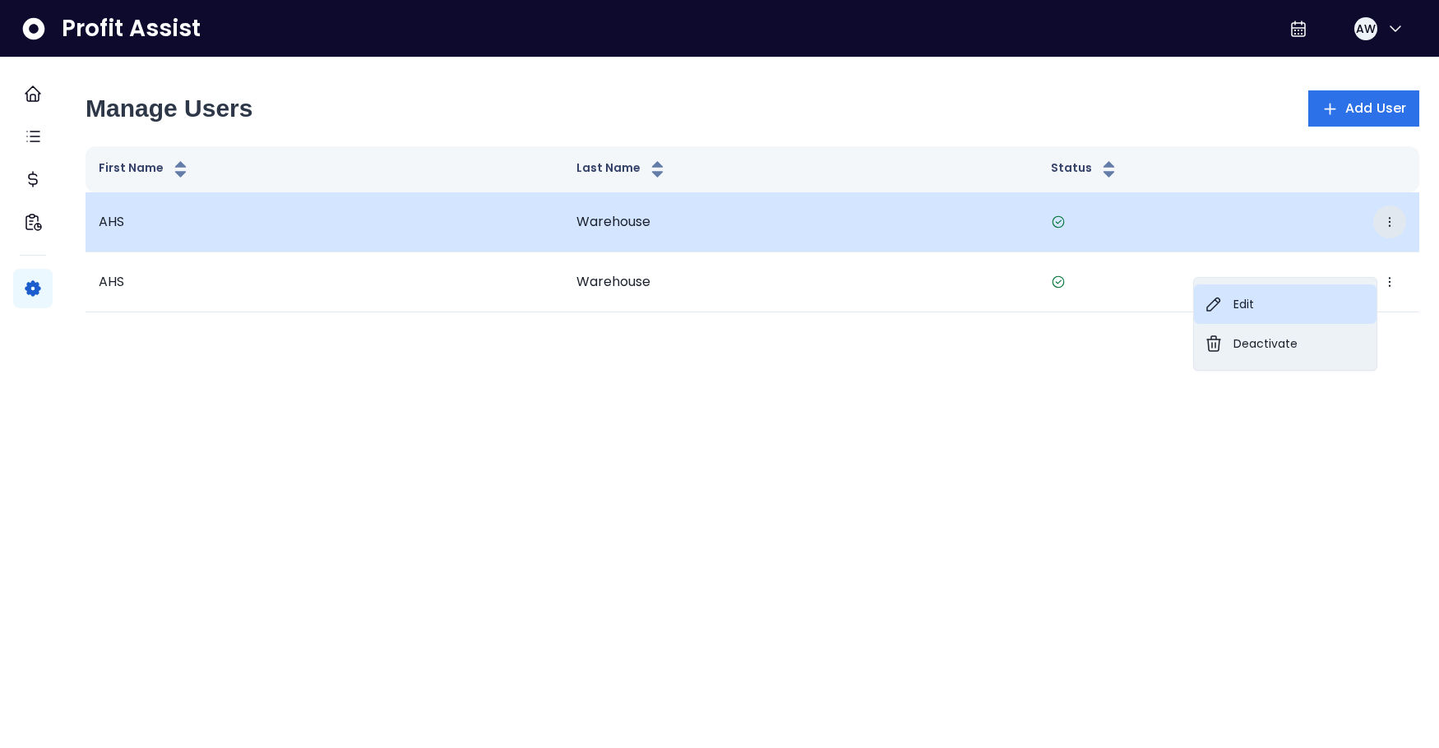
click at [1194, 307] on button "Edit" at bounding box center [1285, 303] width 183 height 39
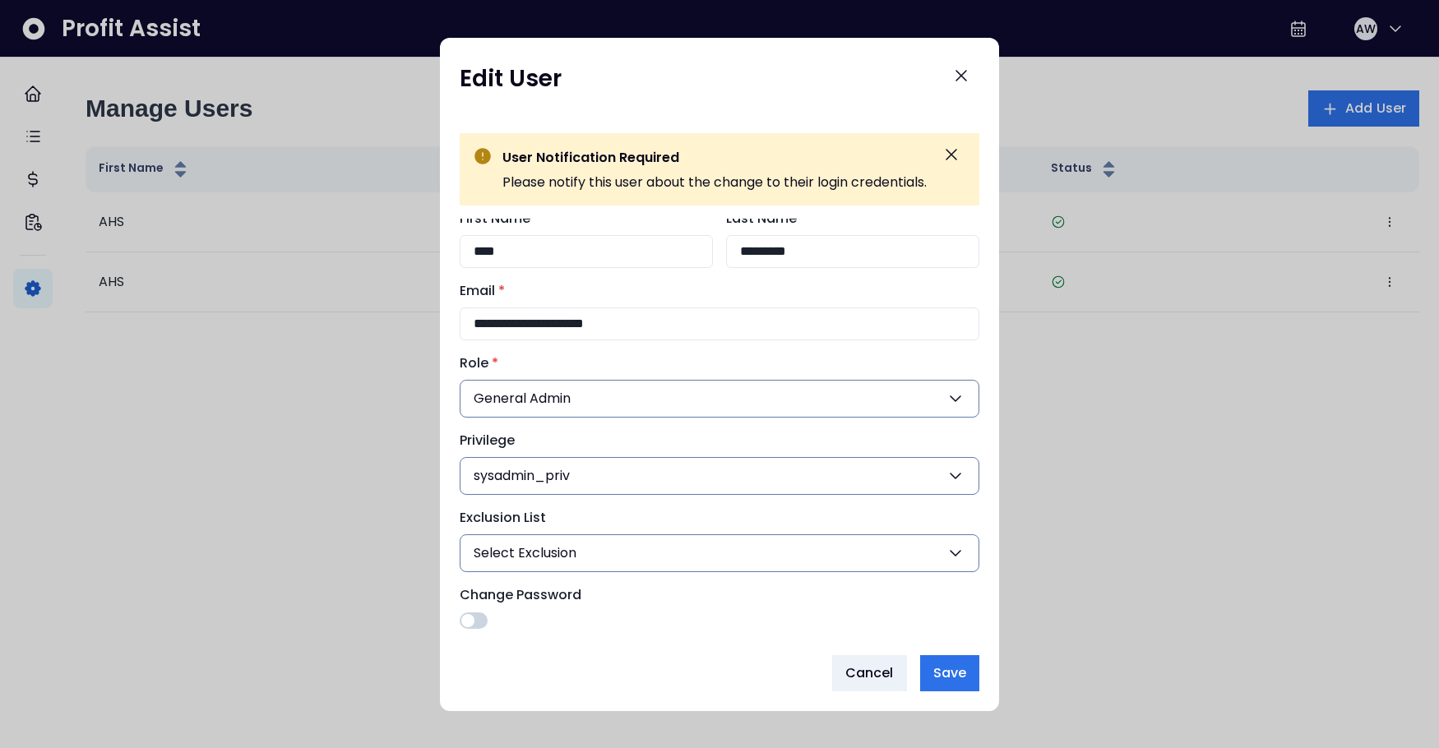
scroll to position [82, 0]
click at [971, 86] on icon "Close" at bounding box center [961, 76] width 20 height 20
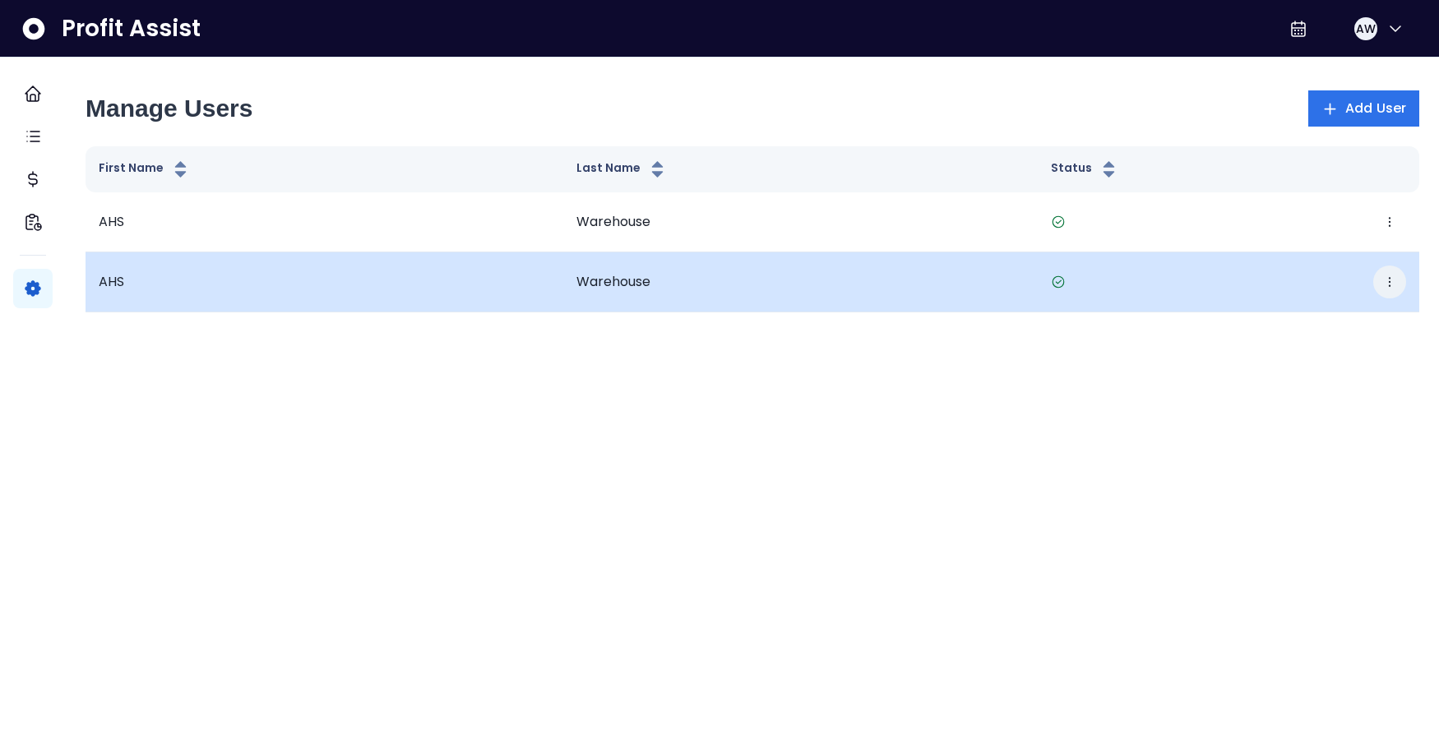
click at [1383, 289] on icon "button" at bounding box center [1389, 281] width 13 height 13
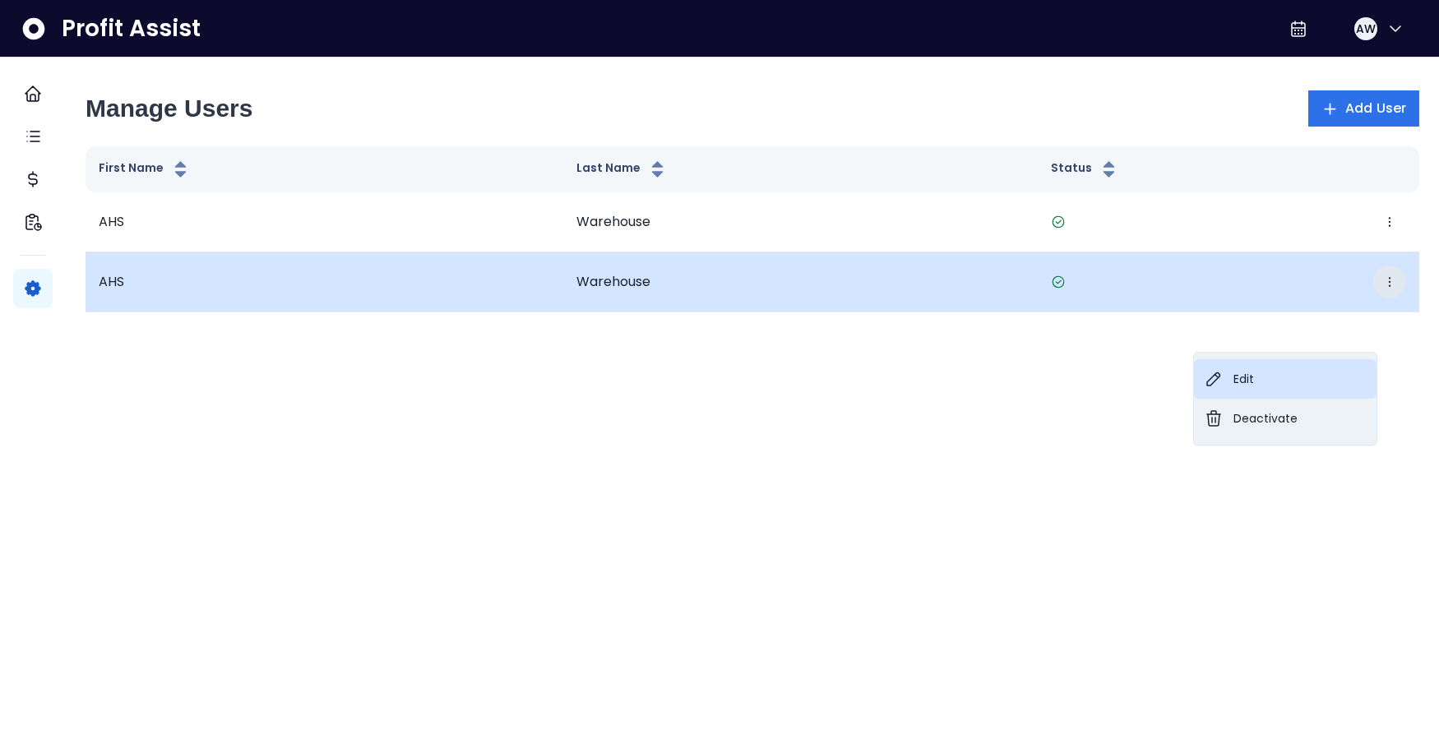
click at [1237, 388] on button "Edit" at bounding box center [1285, 378] width 183 height 39
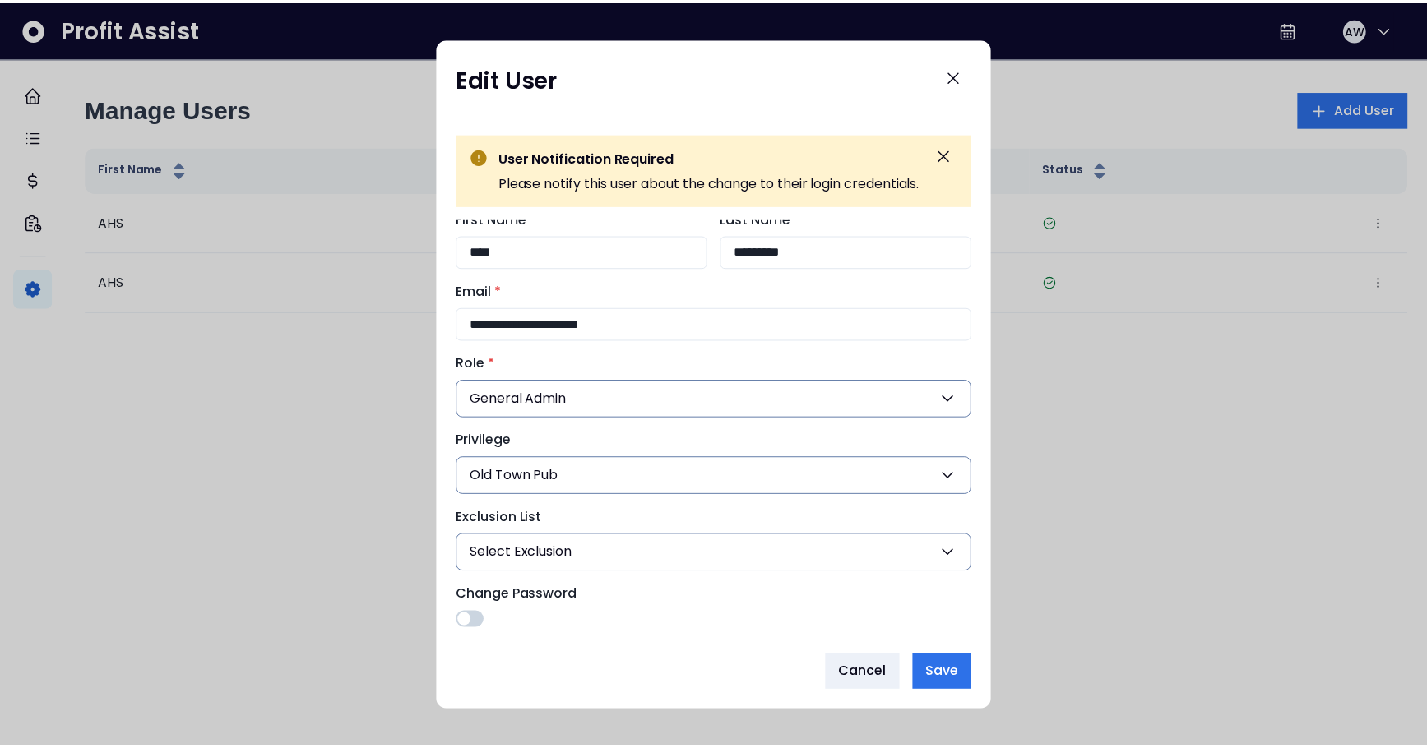
scroll to position [199, 0]
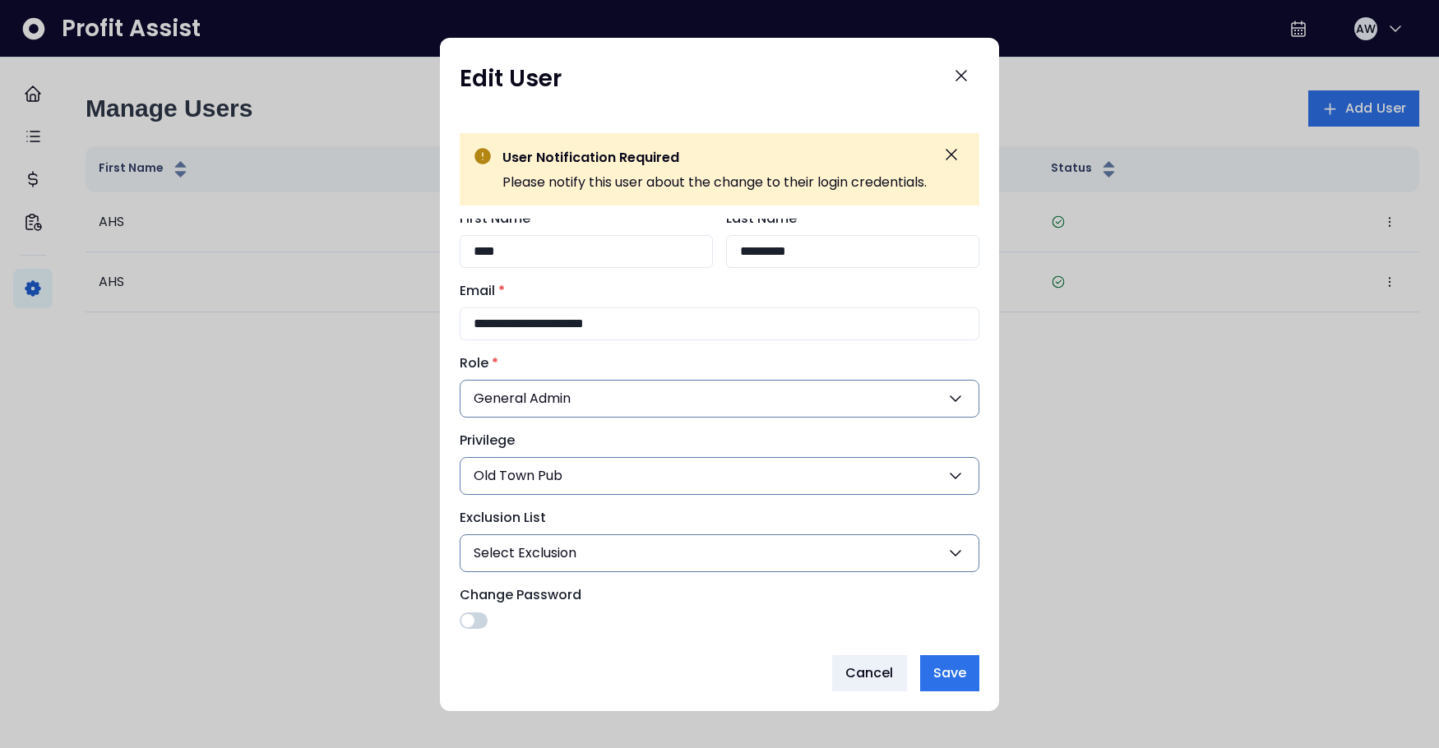
click at [539, 466] on span "Old Town Pub" at bounding box center [518, 476] width 89 height 20
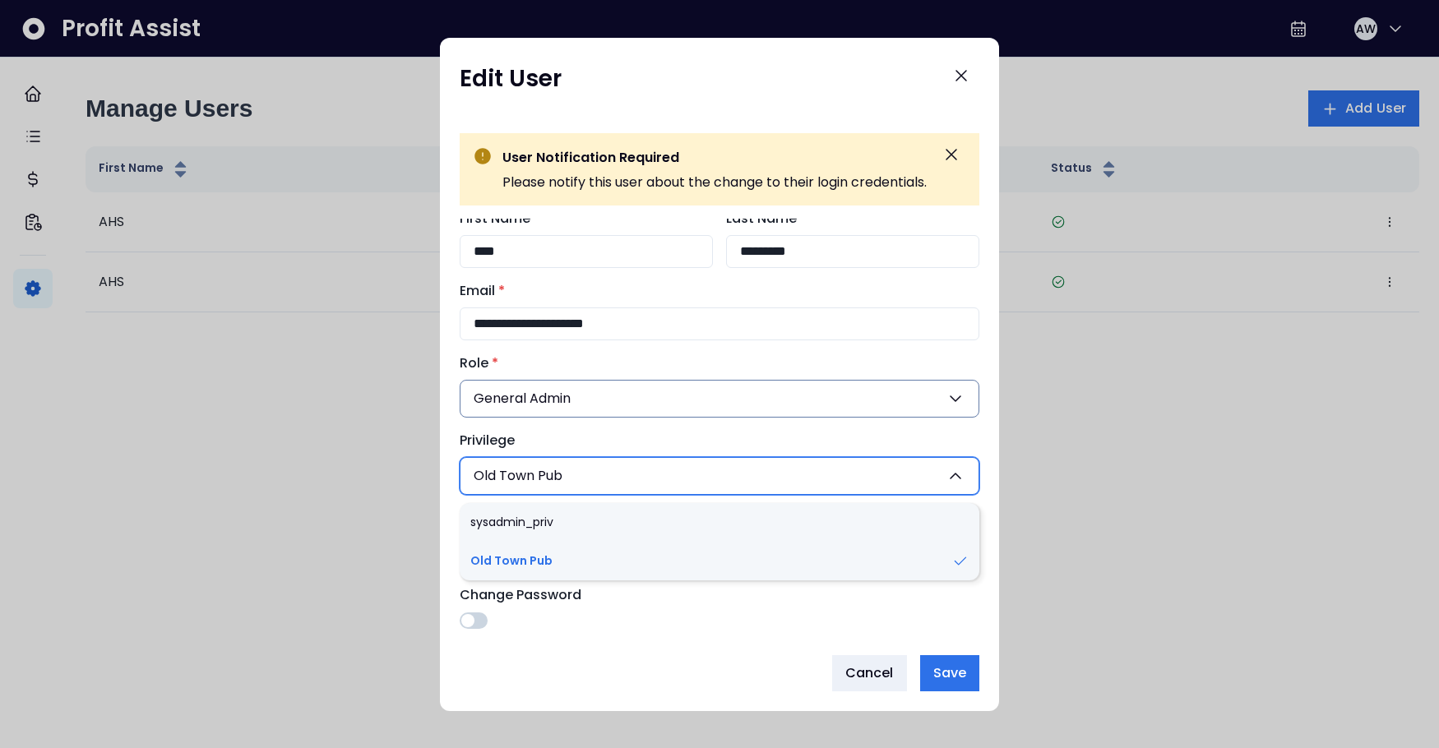
click at [569, 431] on label "Privilege" at bounding box center [715, 441] width 510 height 20
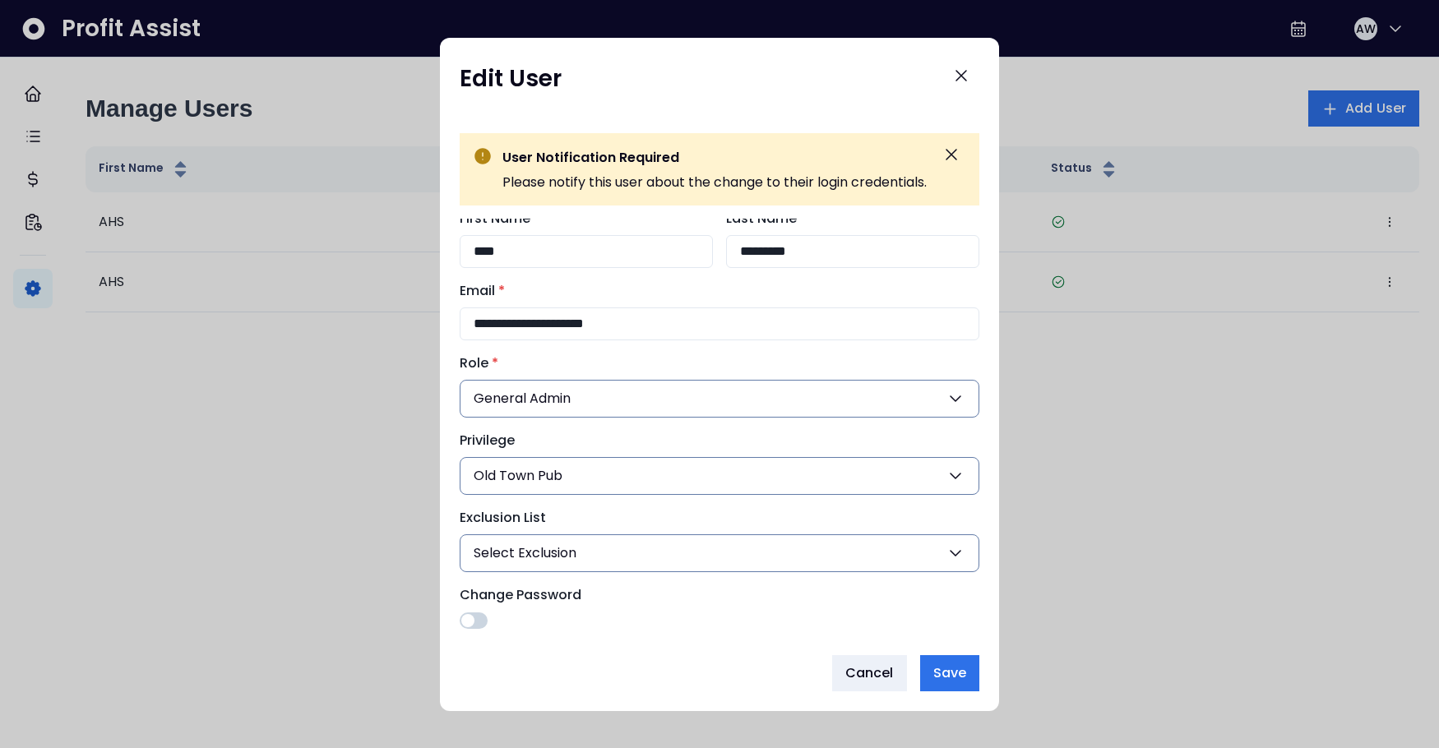
click at [553, 544] on span "Select Exclusion" at bounding box center [525, 554] width 103 height 20
click at [580, 534] on button "Select Exclusion" at bounding box center [720, 553] width 520 height 38
click at [562, 466] on span "Old Town Pub" at bounding box center [518, 476] width 89 height 20
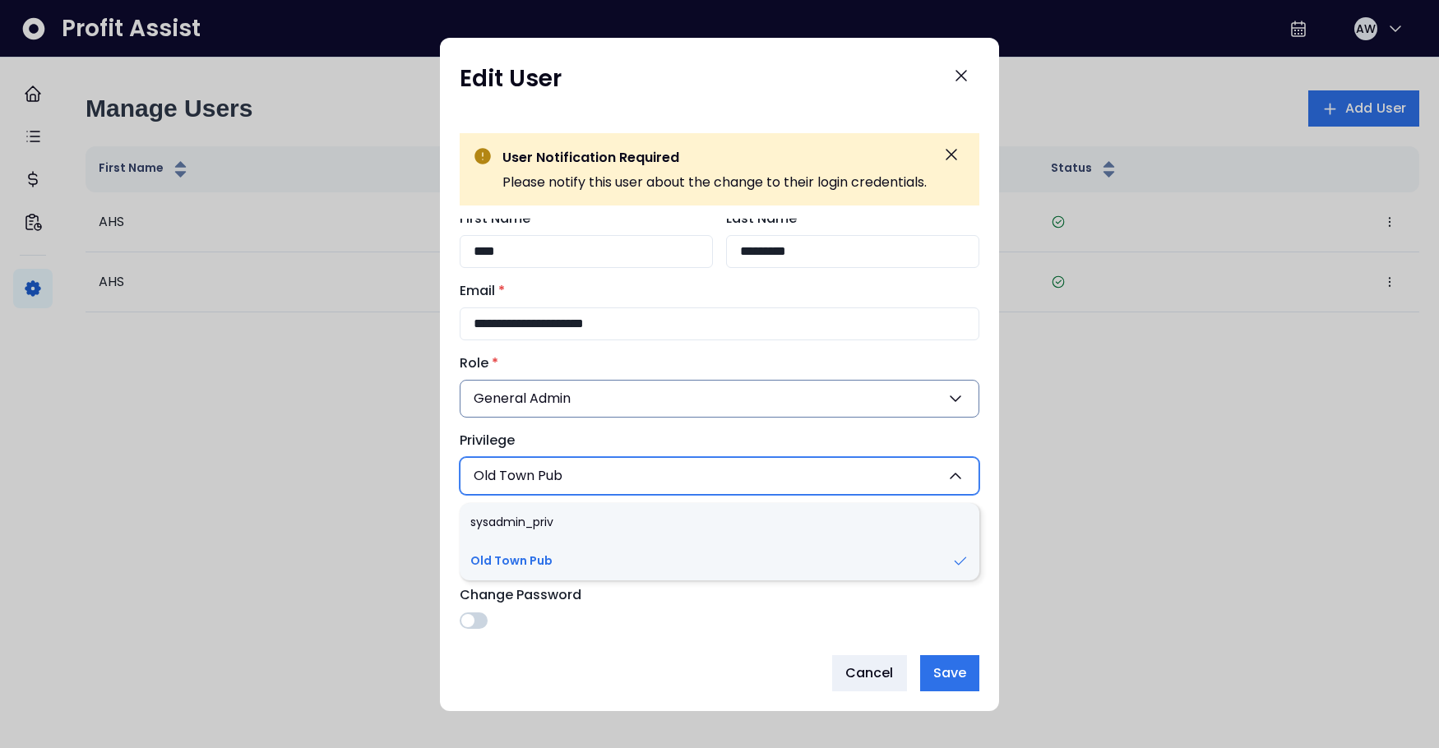
click at [589, 431] on label "Privilege" at bounding box center [715, 441] width 510 height 20
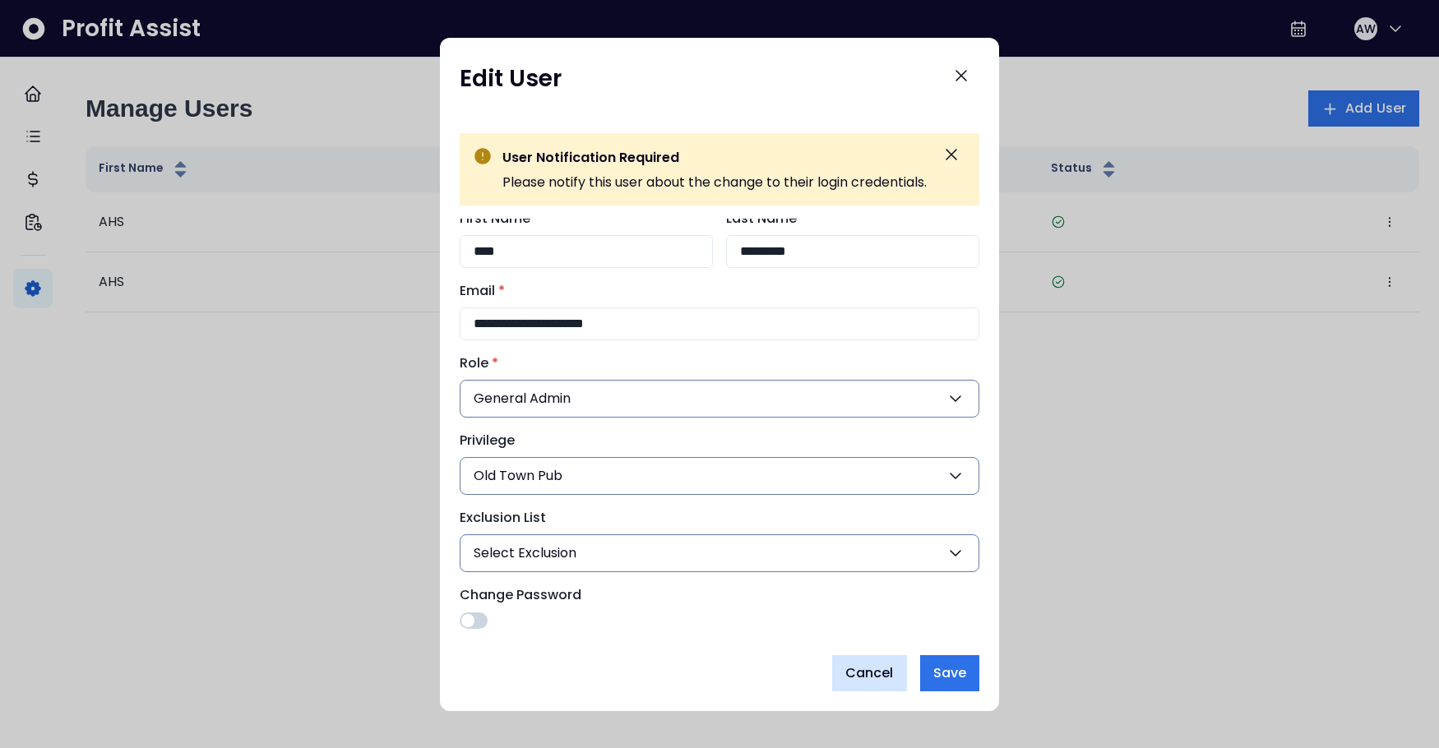
click at [863, 675] on span "Cancel" at bounding box center [869, 674] width 49 height 20
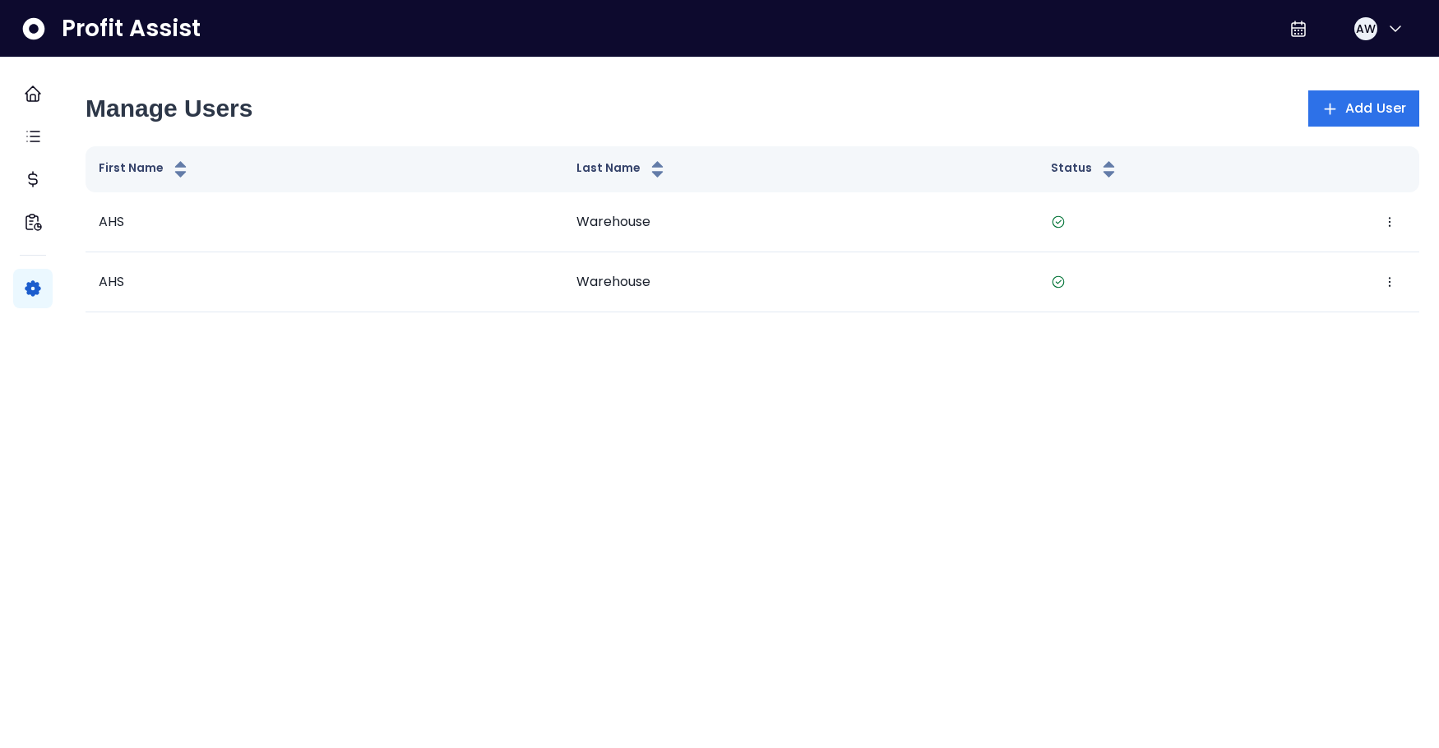
click at [1015, 97] on div "Manage Users Add User First Name Last Name Status AHS Warehouse Edit Deactivate…" at bounding box center [752, 195] width 1373 height 275
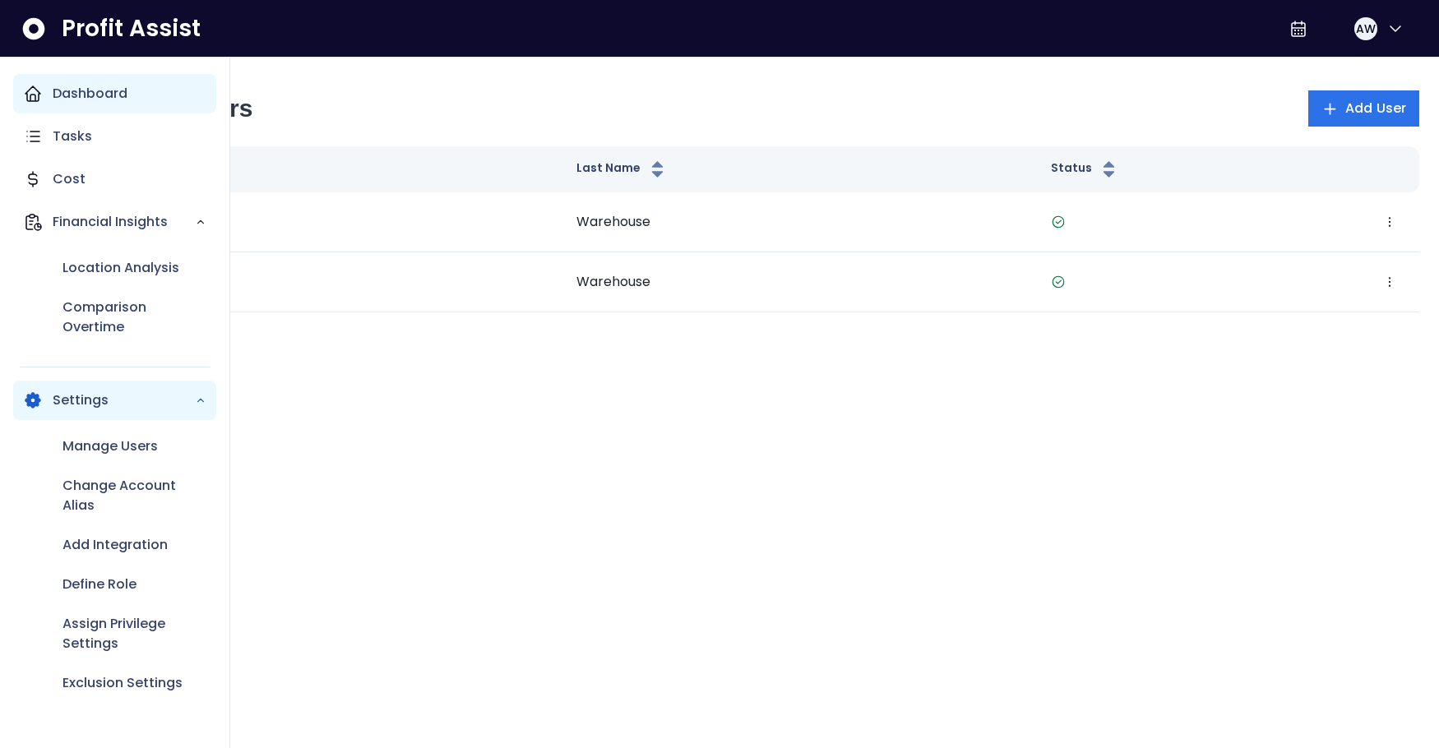
click at [57, 103] on div "Dashboard" at bounding box center [114, 93] width 203 height 39
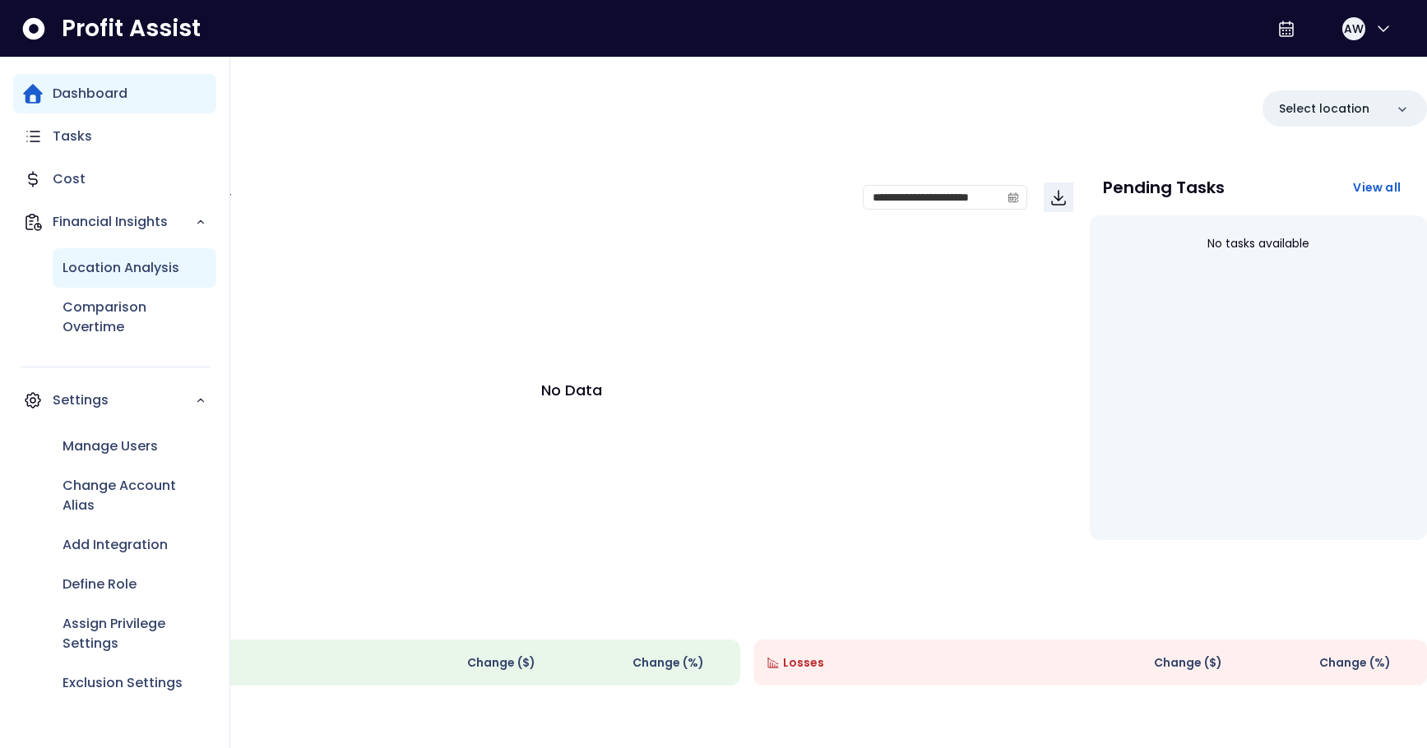
click at [123, 288] on div "Location Analysis" at bounding box center [135, 267] width 164 height 39
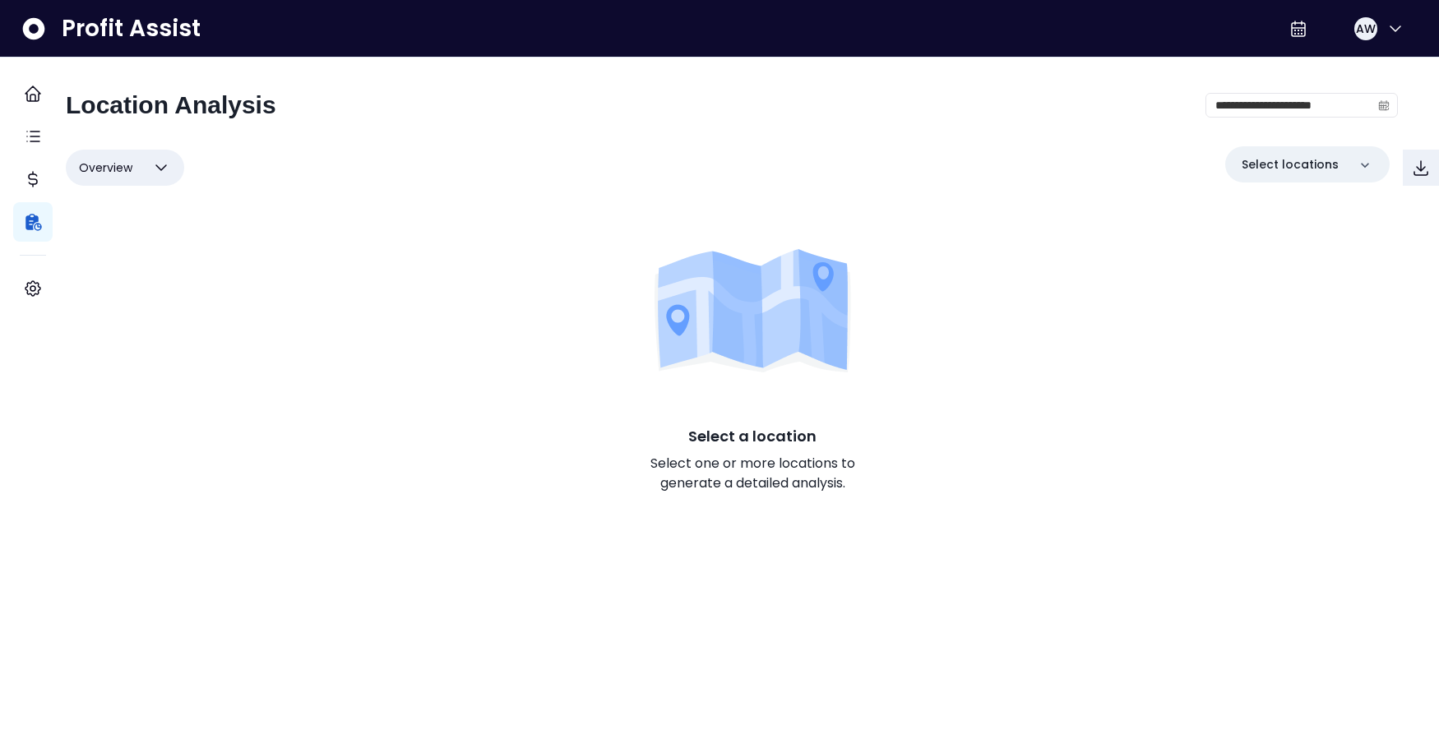
click at [752, 438] on div "Select a location Select one or more locations to generate a detailed analysis." at bounding box center [752, 370] width 1373 height 337
click at [132, 178] on span "Overview" at bounding box center [105, 168] width 53 height 20
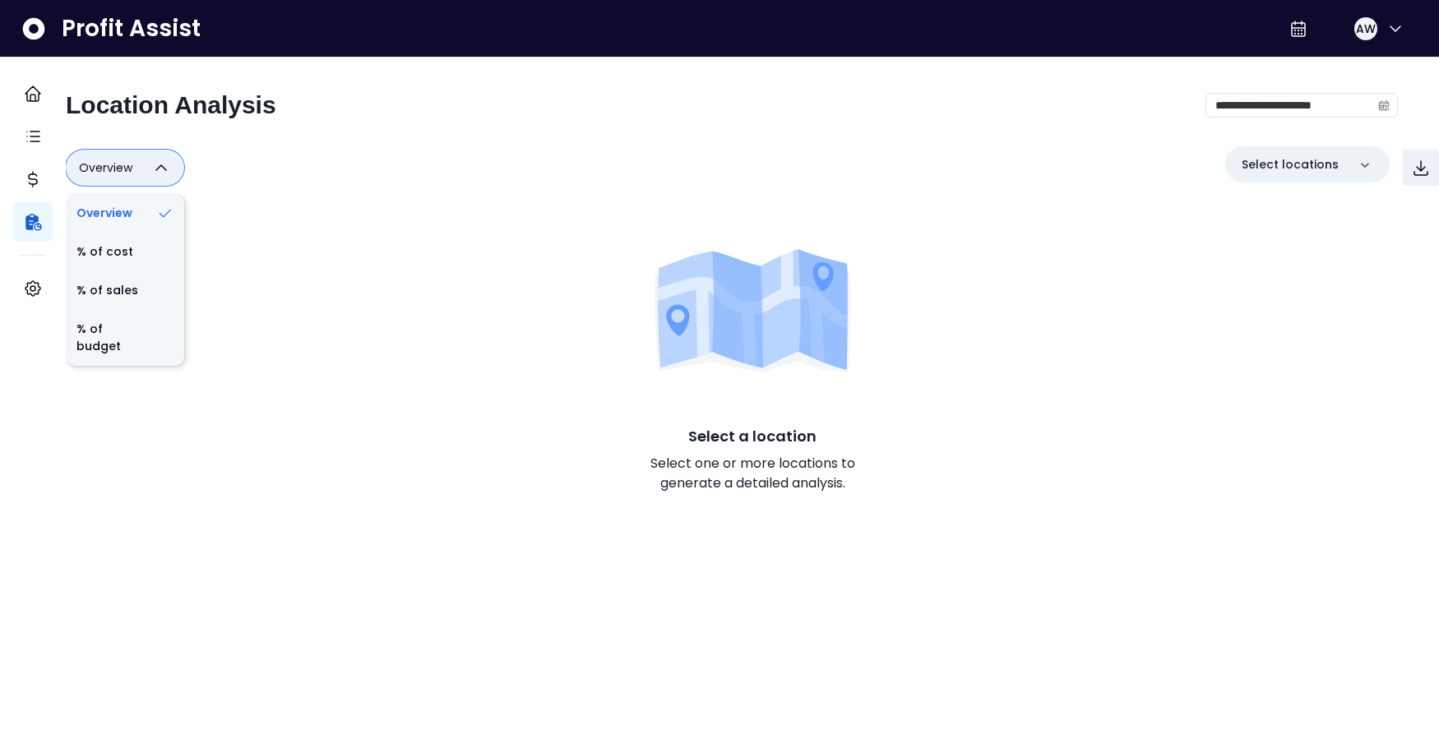
click at [1286, 189] on div "Select locations" at bounding box center [1332, 167] width 214 height 43
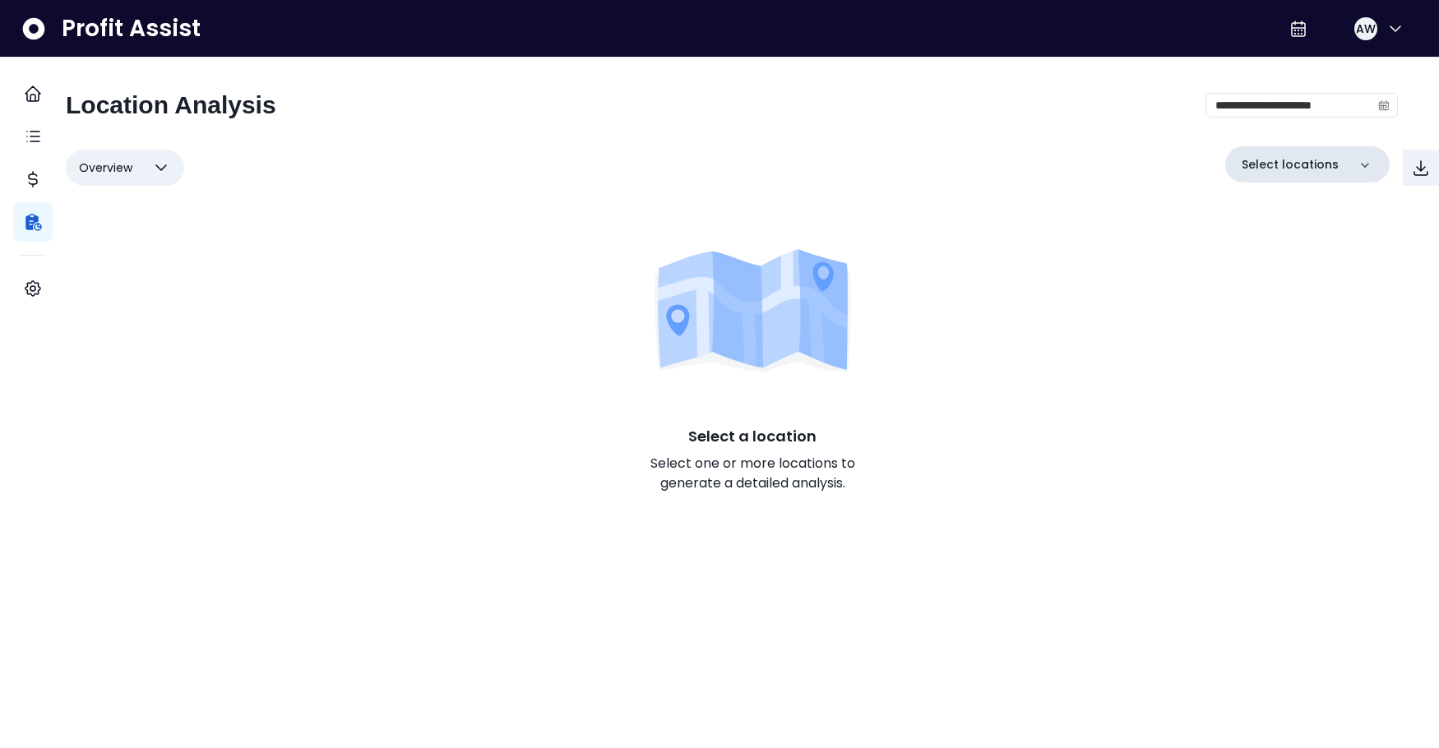
click at [1288, 173] on p "Select locations" at bounding box center [1290, 164] width 97 height 17
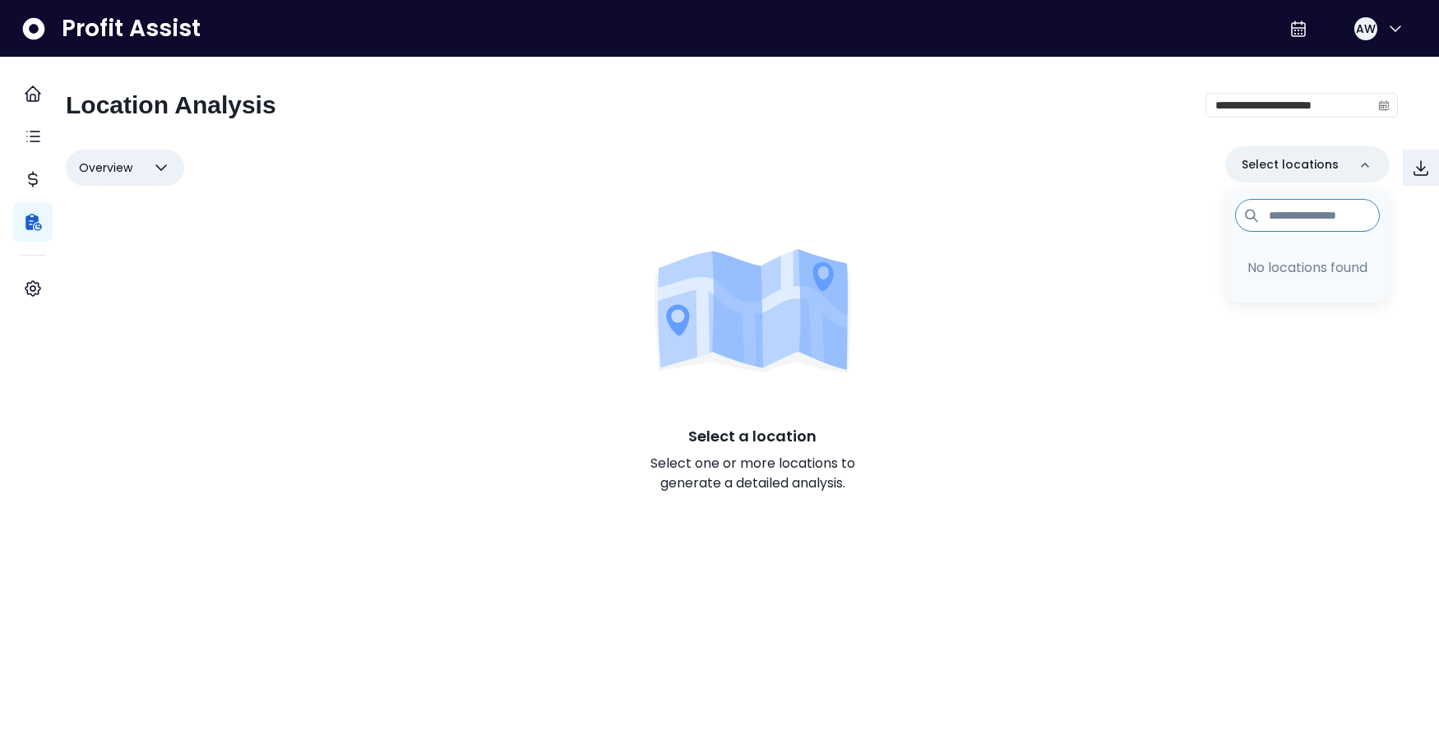
click at [1279, 278] on p "No locations found" at bounding box center [1307, 268] width 125 height 20
click at [1282, 232] on input at bounding box center [1307, 215] width 145 height 33
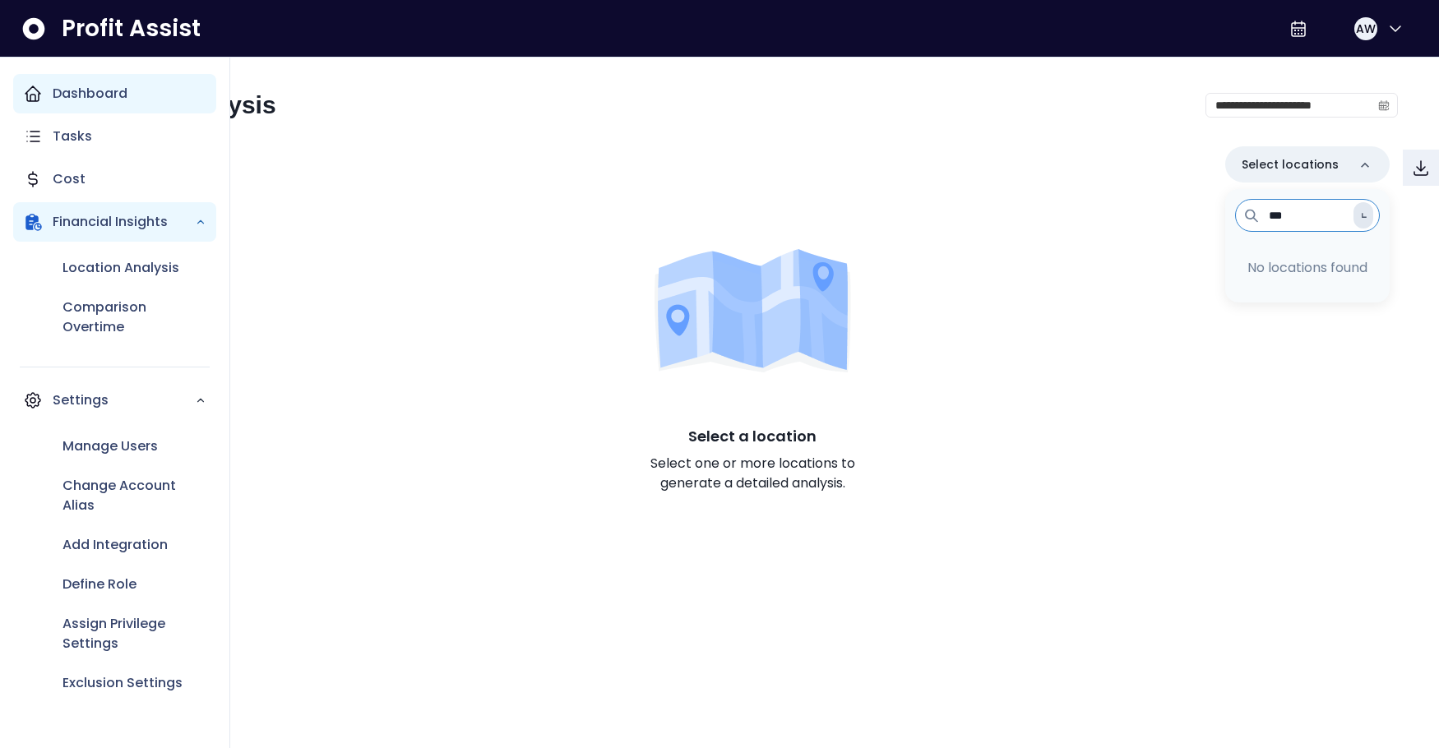
type input "***"
click at [76, 104] on p "Dashboard" at bounding box center [90, 94] width 75 height 20
